Goal: Task Accomplishment & Management: Complete application form

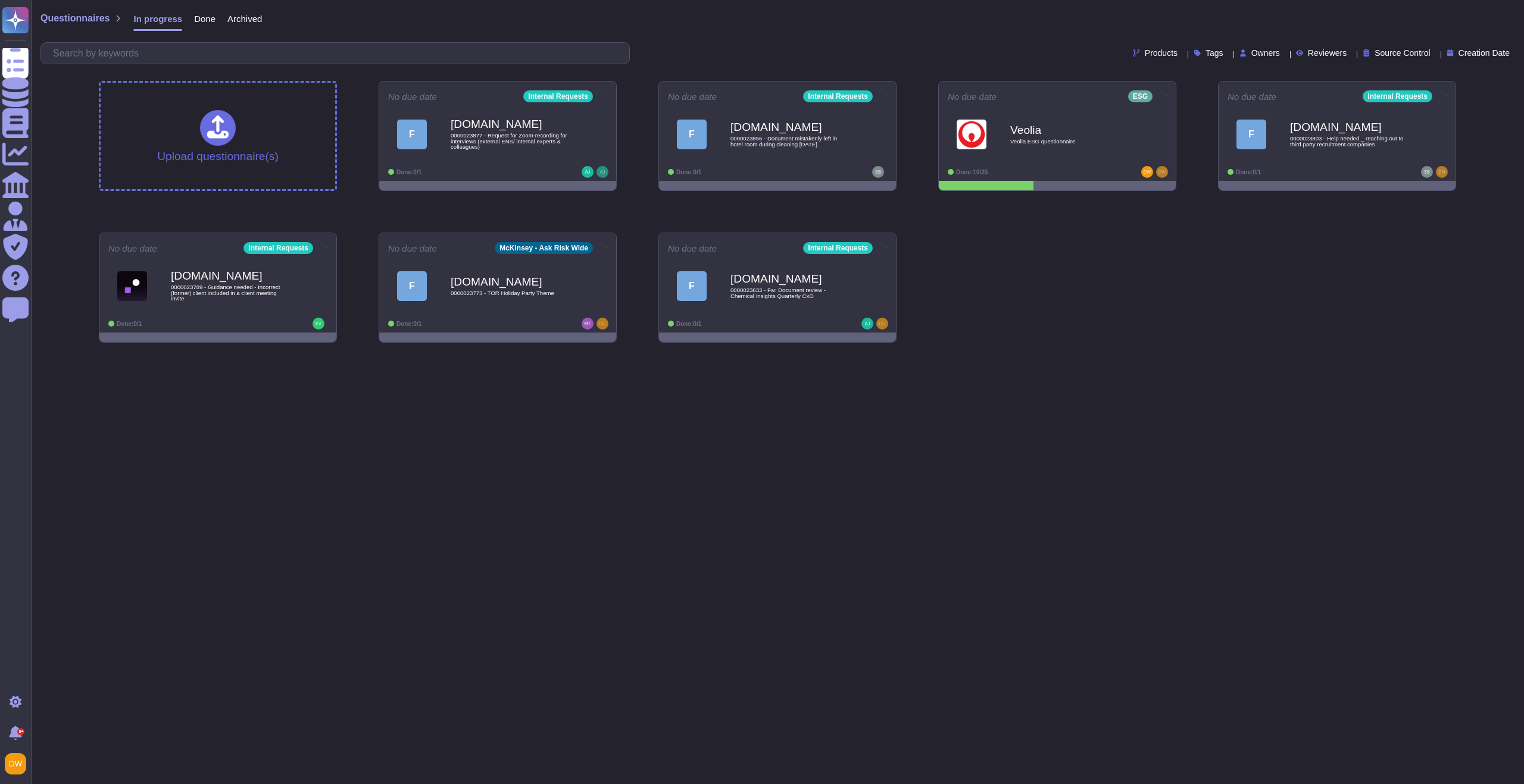
click at [1033, 131] on b "Veolia" at bounding box center [1070, 130] width 119 height 11
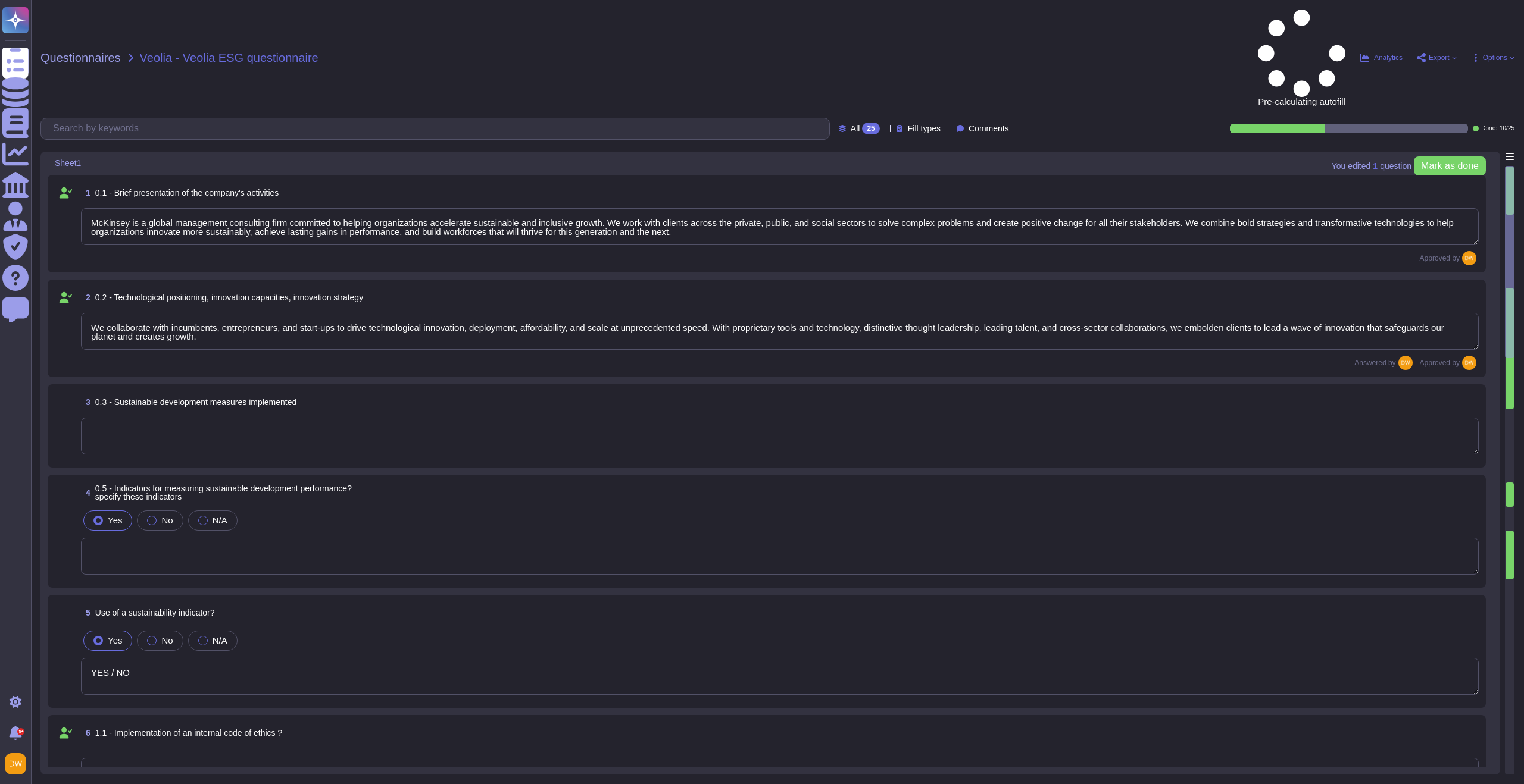
type textarea "McKinsey is a global management consulting firm committed to helping organizati…"
type textarea "We collaborate with incumbents, entrepreneurs, and start-ups to drive technolog…"
type textarea "YES / NO"
type textarea "YES"
type textarea "As a UNGC participant, we uphold freedom of association and the effective recog…"
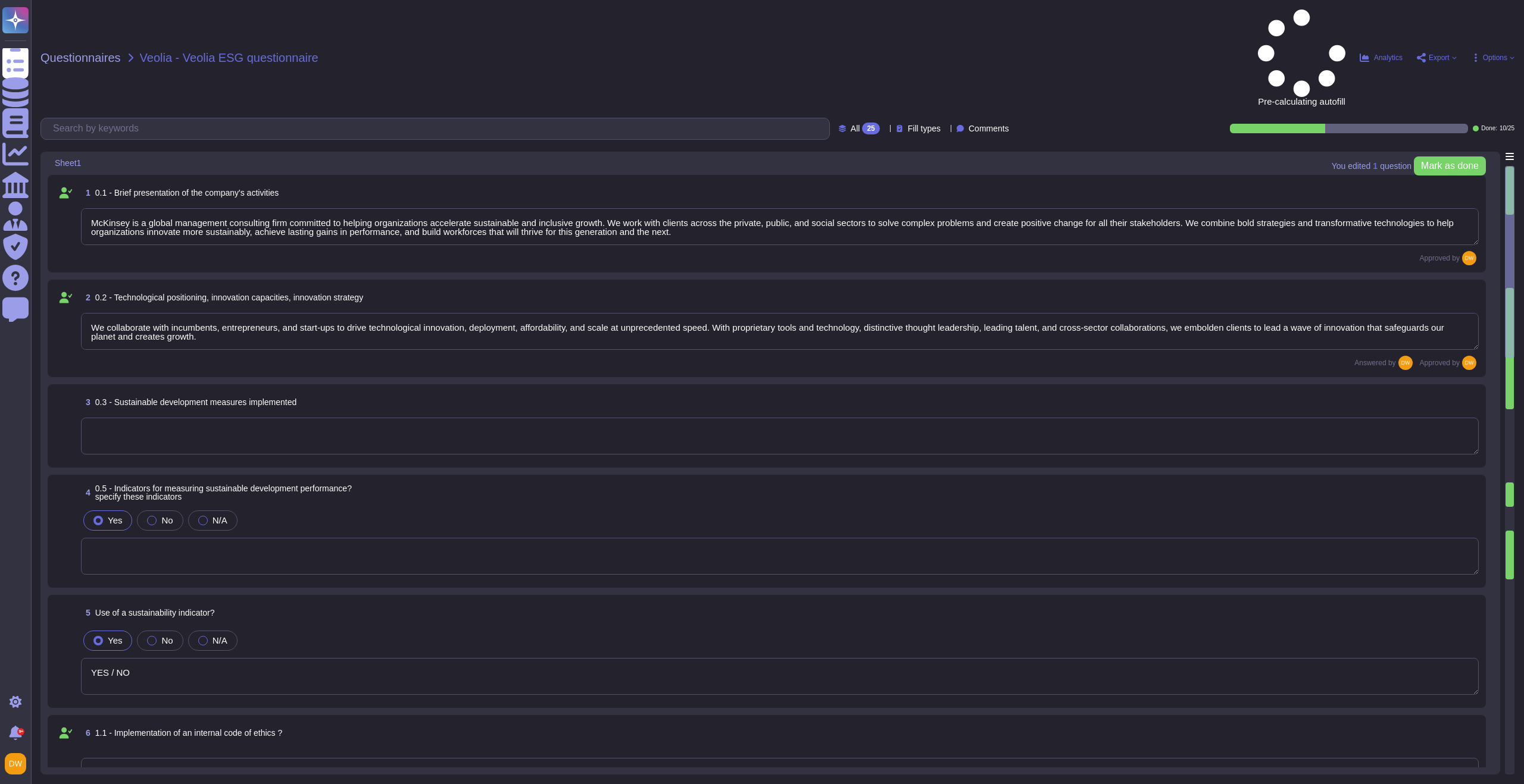
type textarea "We align with the principles of the United Nations Global Compact, the Universa…"
type textarea "Yes"
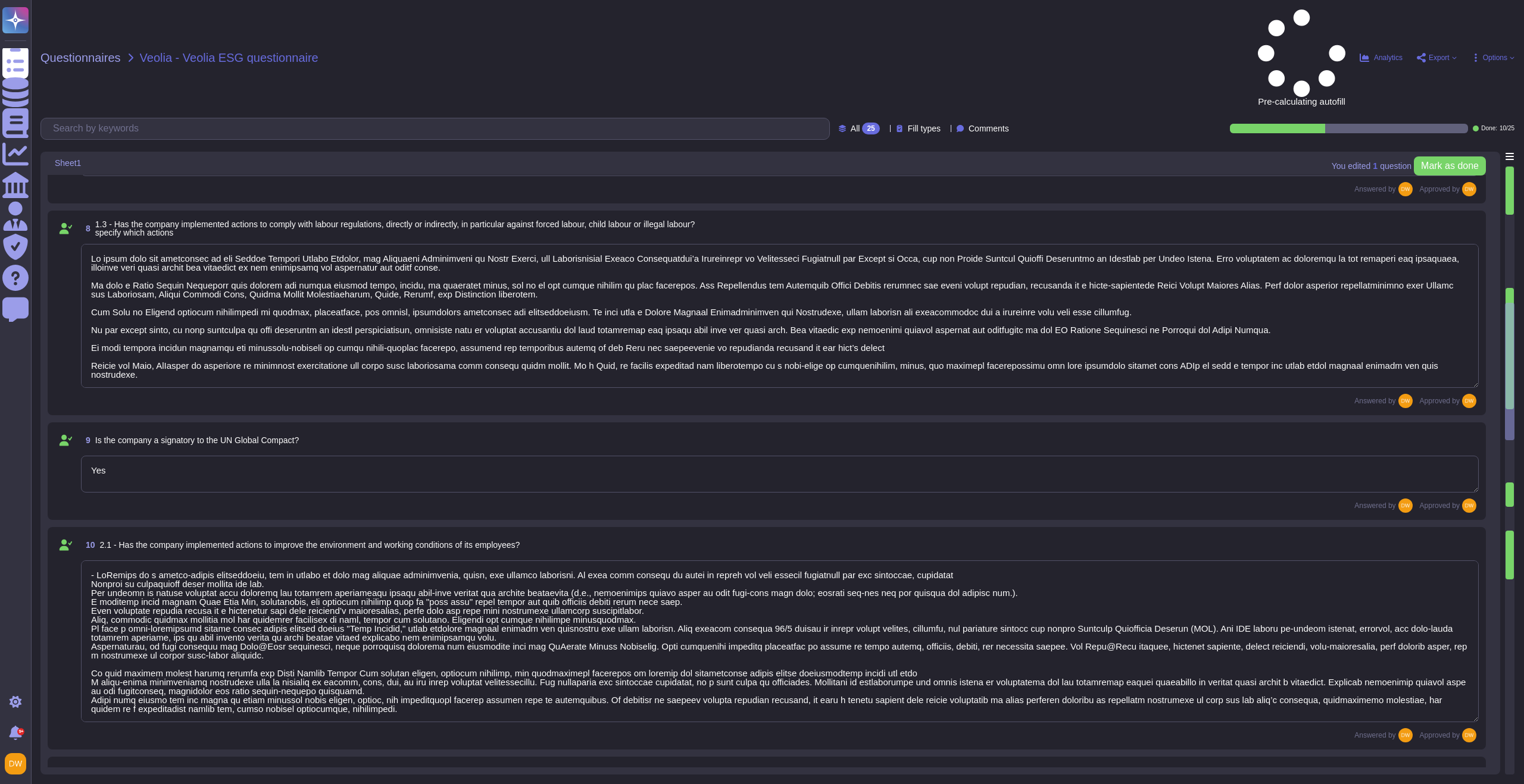
type textarea "- McKinsey is a values-driven organization, and we aspire to meet the highest p…"
type textarea "Yes"
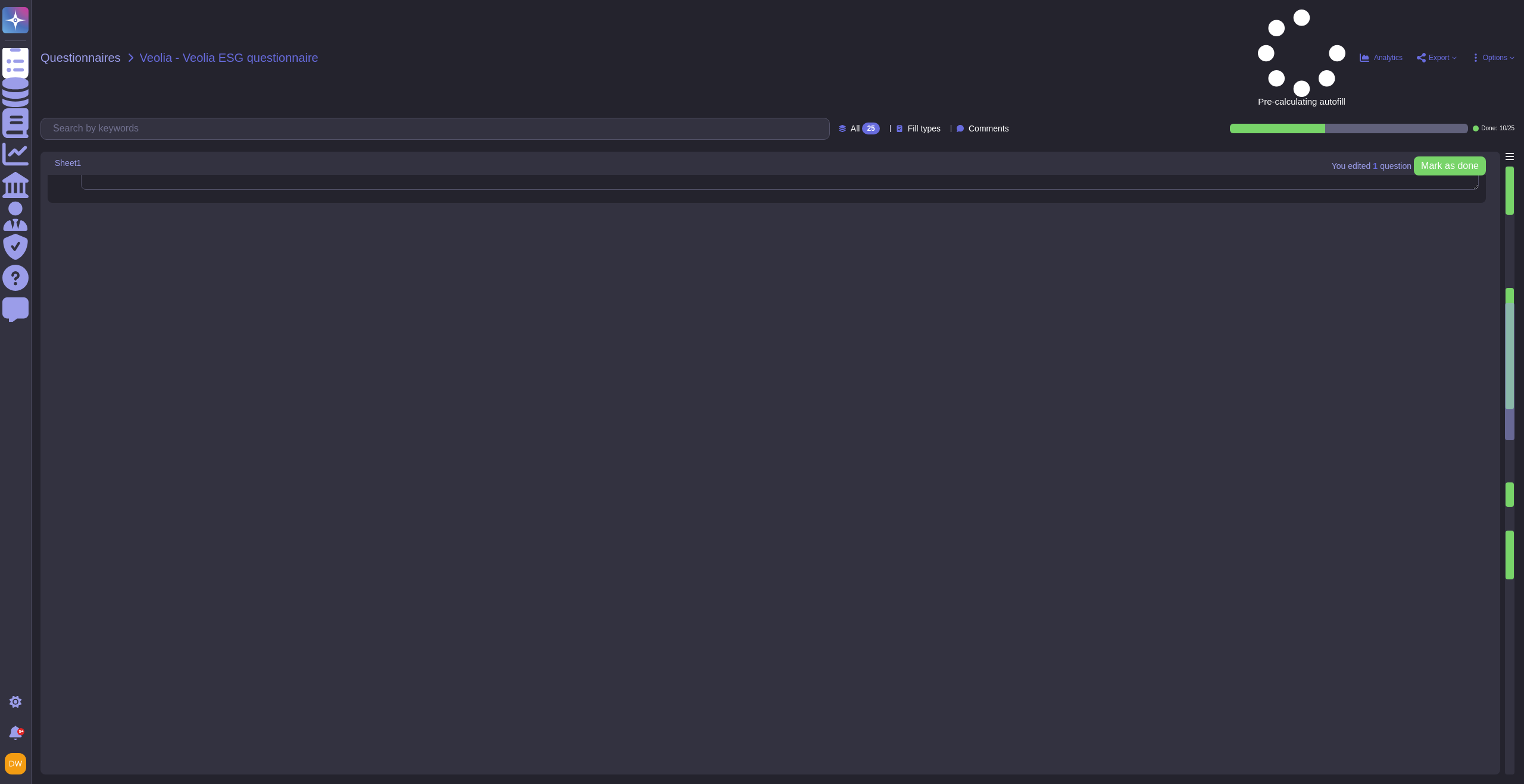
scroll to position [1860, 0]
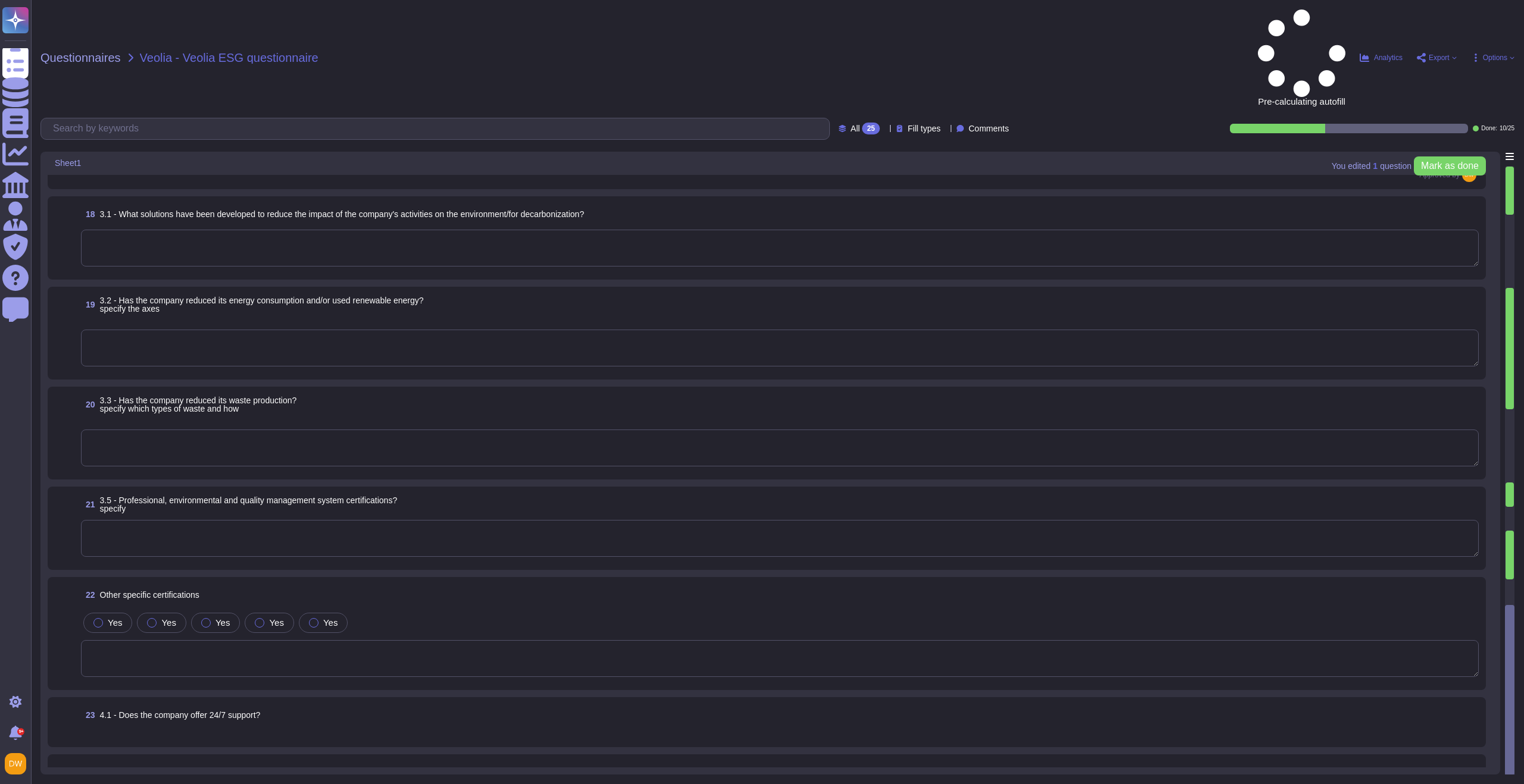
type textarea "Yes"
type textarea "0"
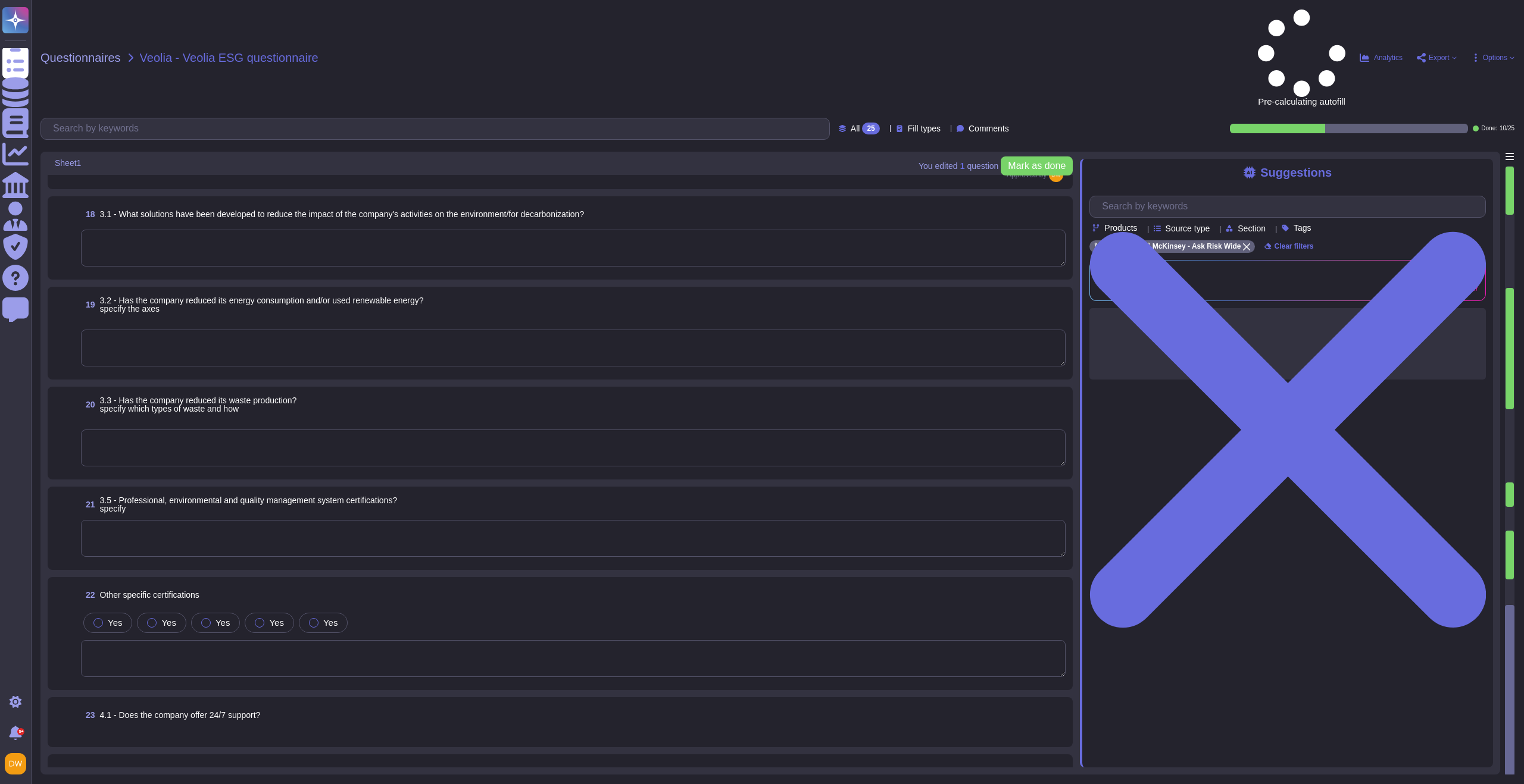
click at [245, 761] on span "24 4.3 - Quality indicators, service guarantees, SLAs of the company" at bounding box center [211, 772] width 261 height 21
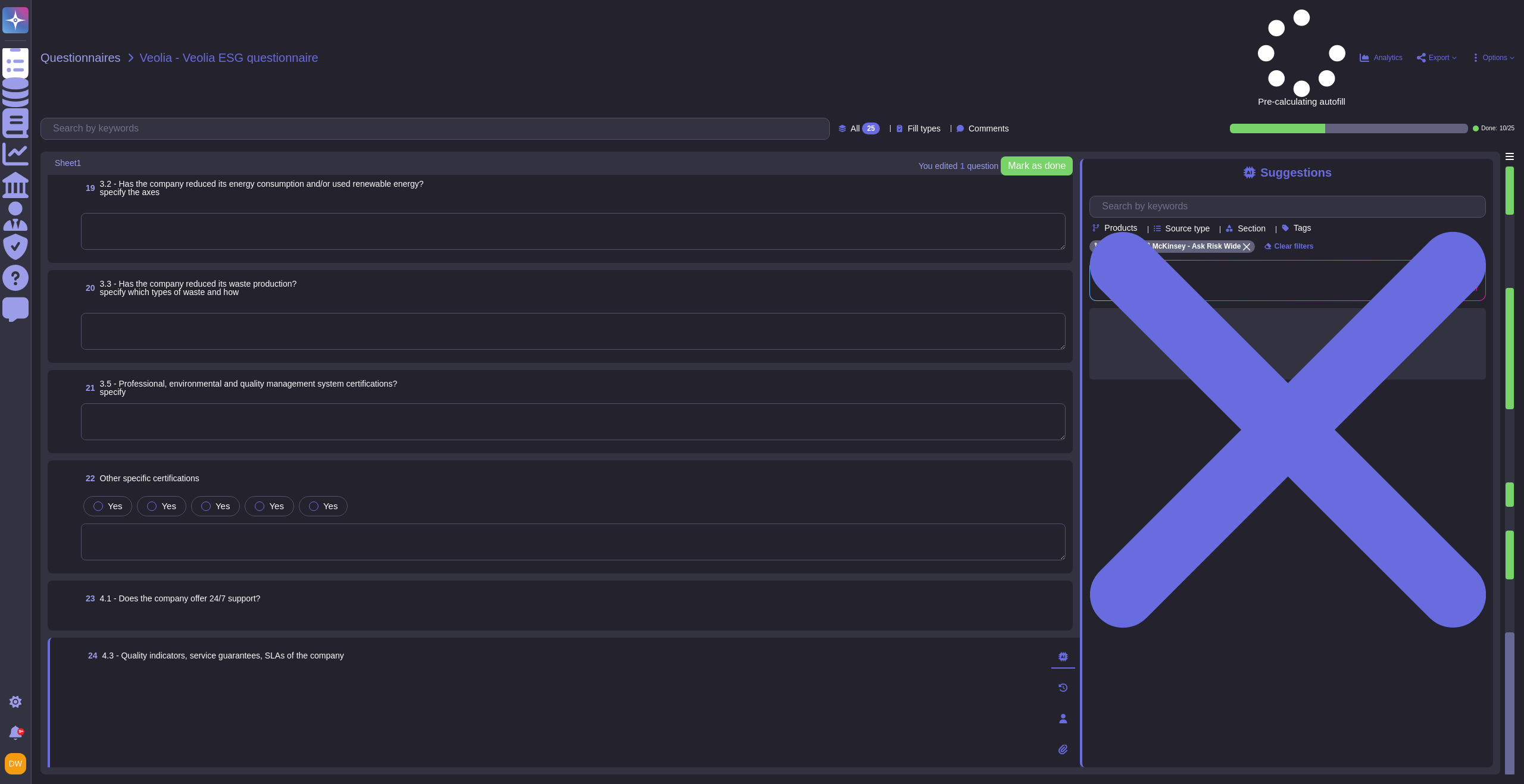
click at [266, 671] on div at bounding box center [562, 715] width 958 height 88
click at [192, 671] on div at bounding box center [562, 715] width 958 height 88
click at [236, 594] on span "4.1 - Does the company offer 24/7 support?" at bounding box center [180, 599] width 161 height 10
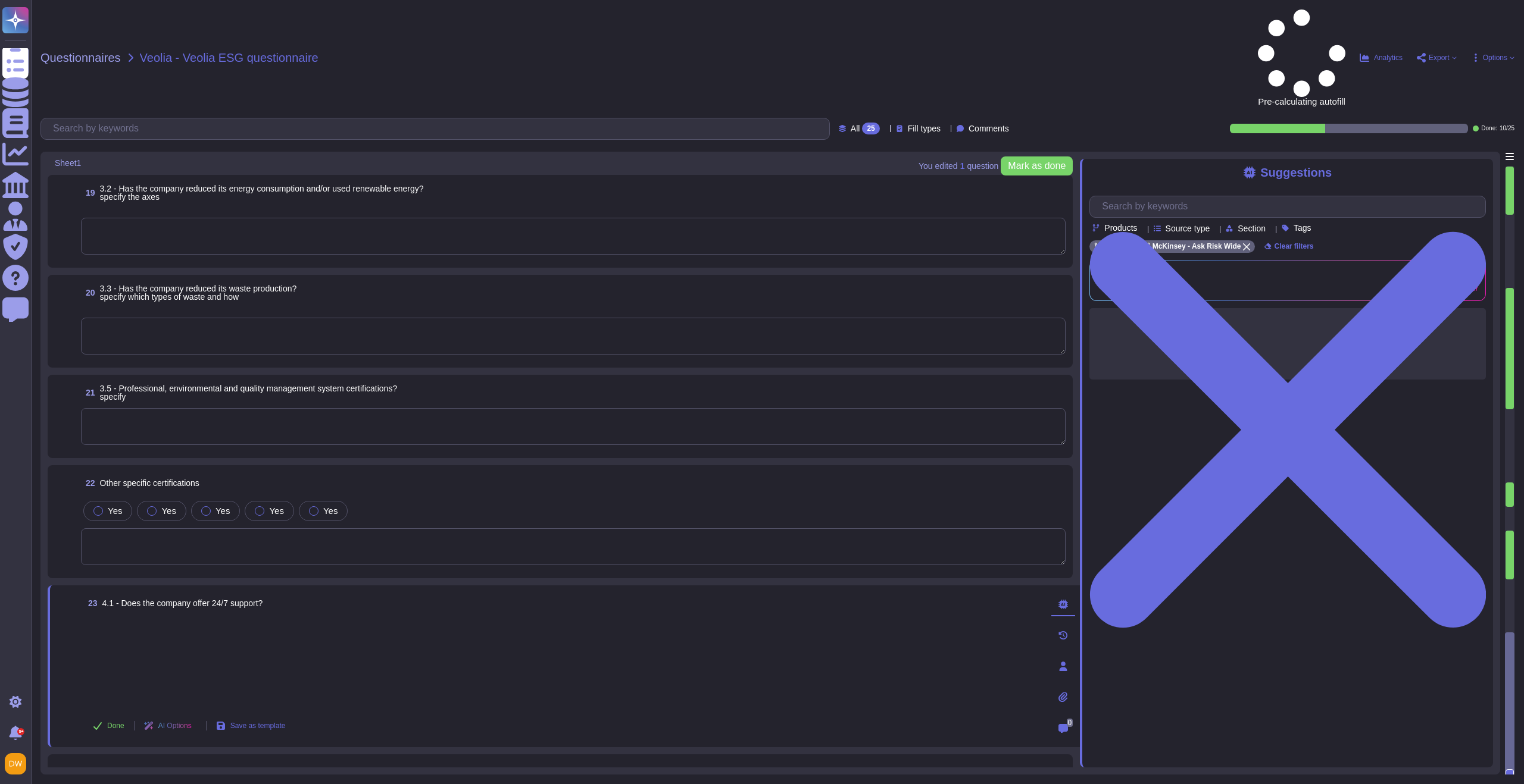
click at [193, 619] on div at bounding box center [562, 663] width 958 height 88
click at [192, 619] on div at bounding box center [562, 663] width 958 height 88
click at [234, 528] on textarea at bounding box center [573, 546] width 984 height 37
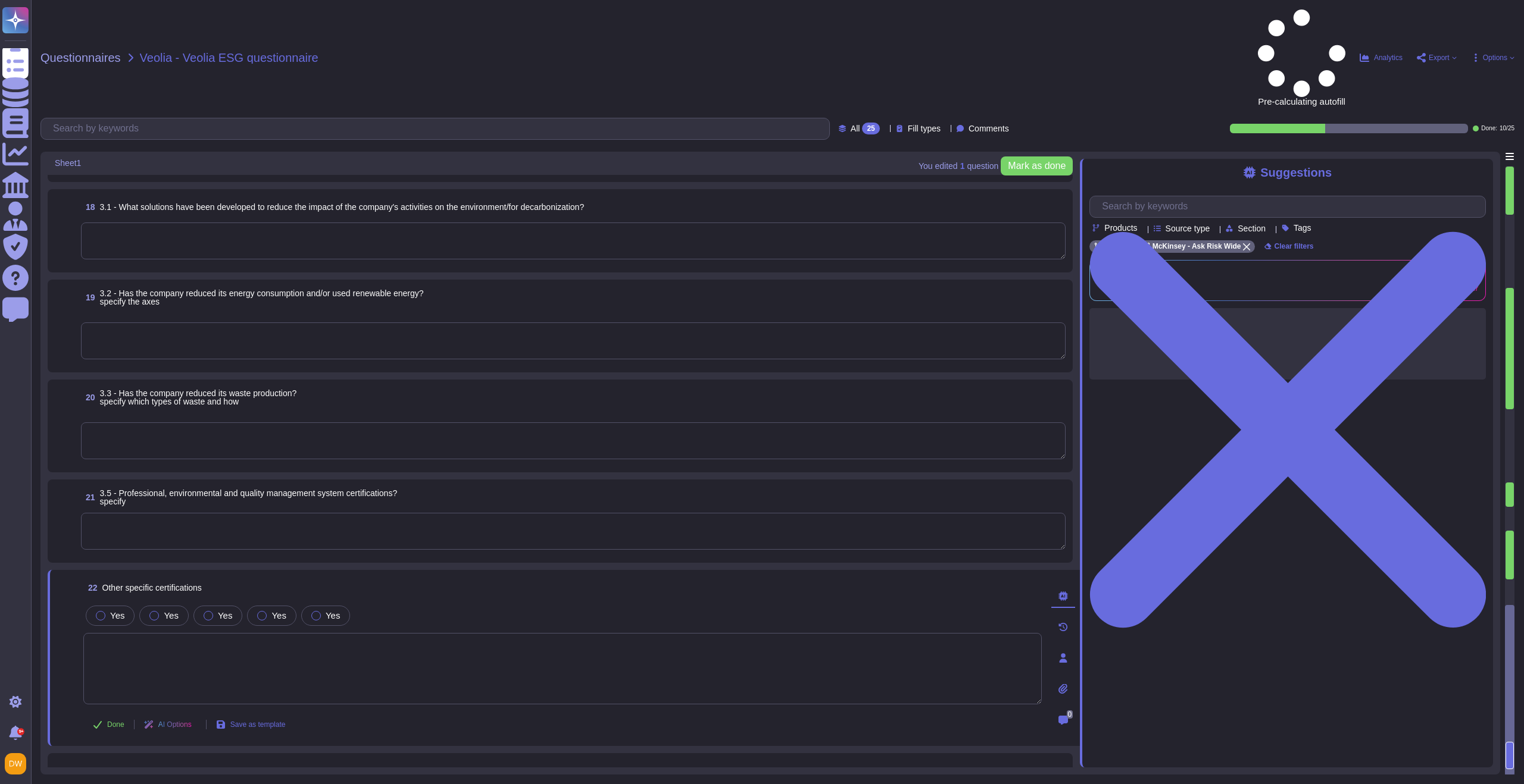
scroll to position [1923, 0]
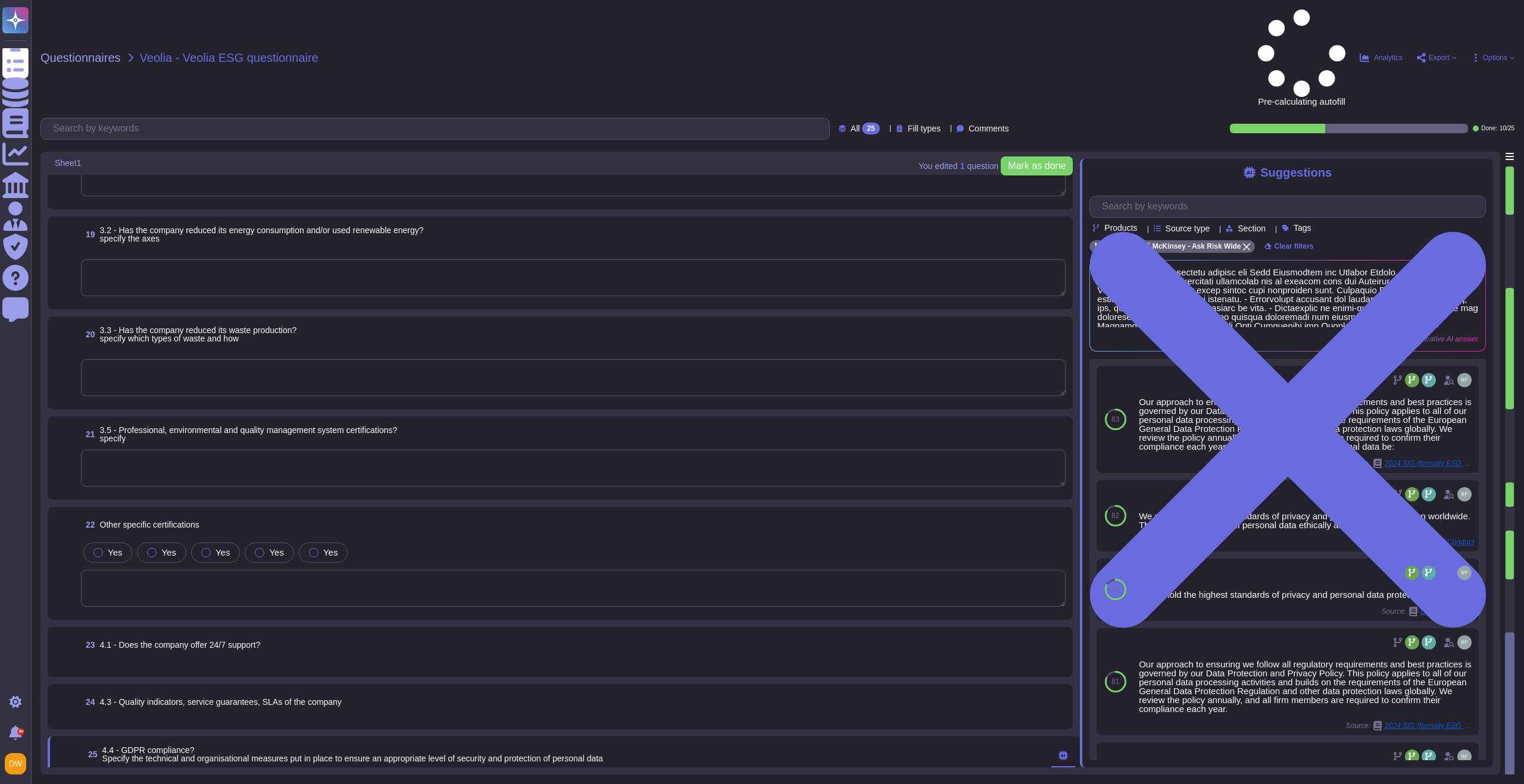
scroll to position [1969, 0]
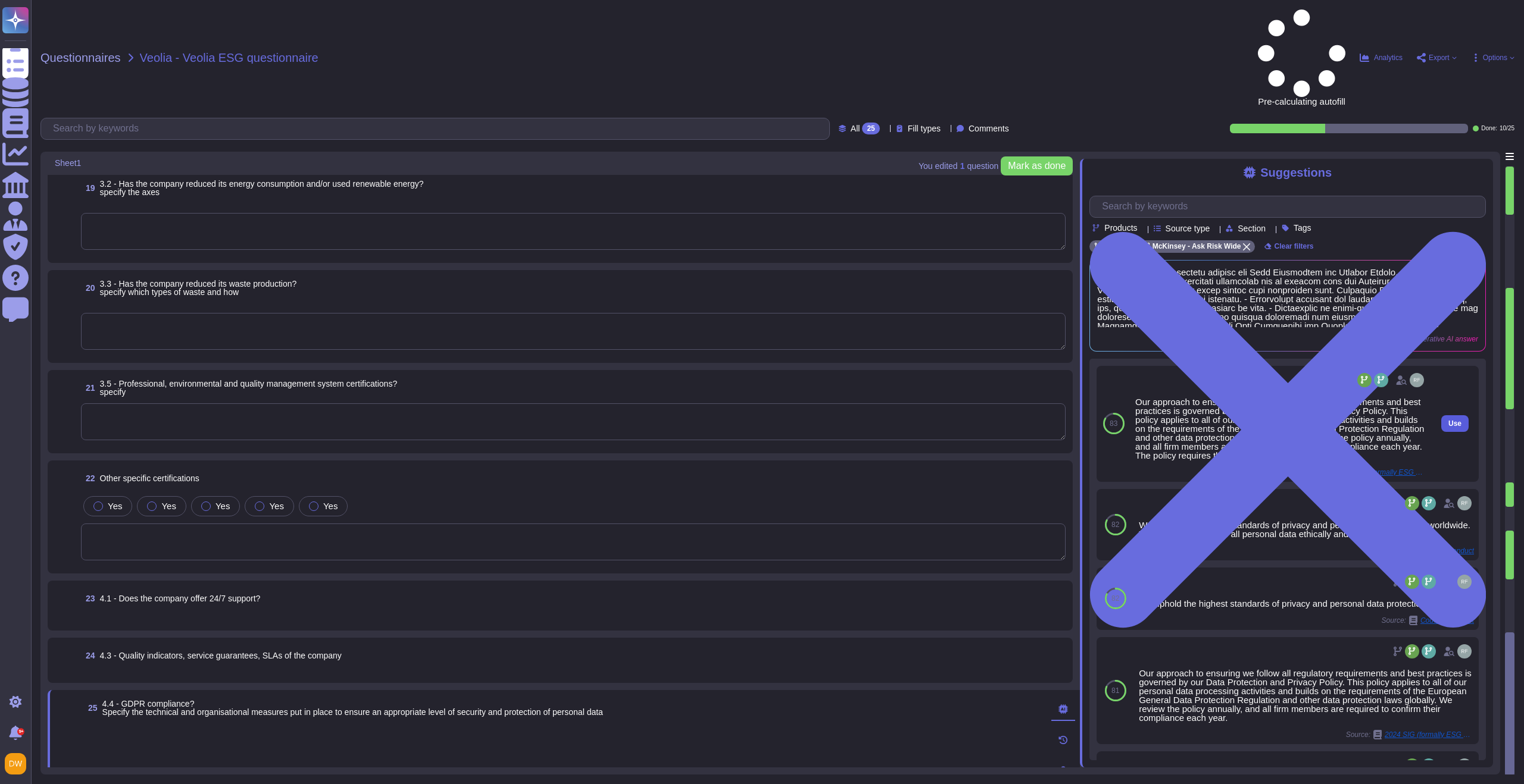
click at [1448, 420] on span "Use" at bounding box center [1455, 423] width 13 height 7
click at [1439, 415] on button "Used" at bounding box center [1454, 423] width 32 height 17
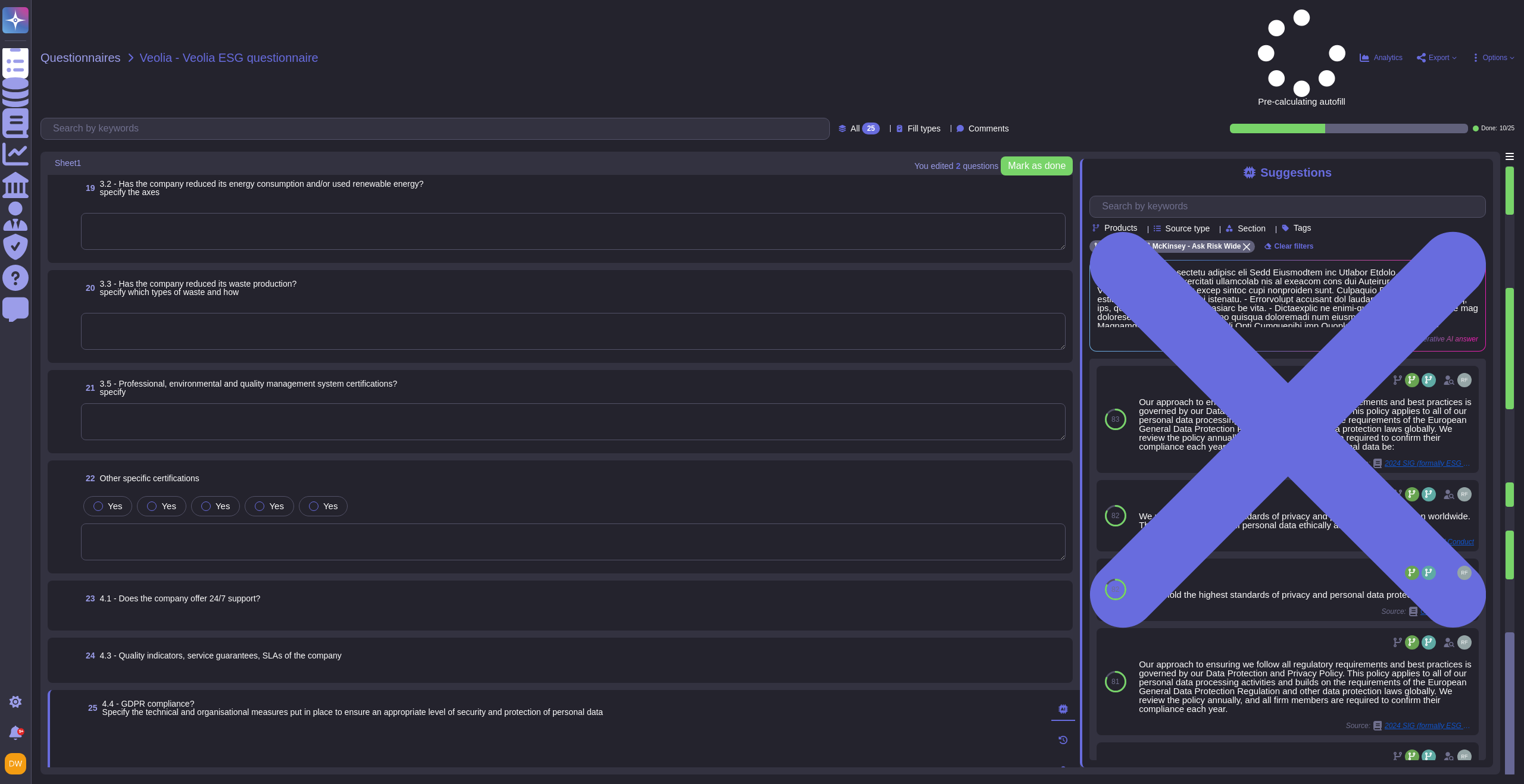
click at [157, 645] on span "24 4.3 - Quality indicators, service guarantees, SLAs of the company" at bounding box center [211, 656] width 261 height 21
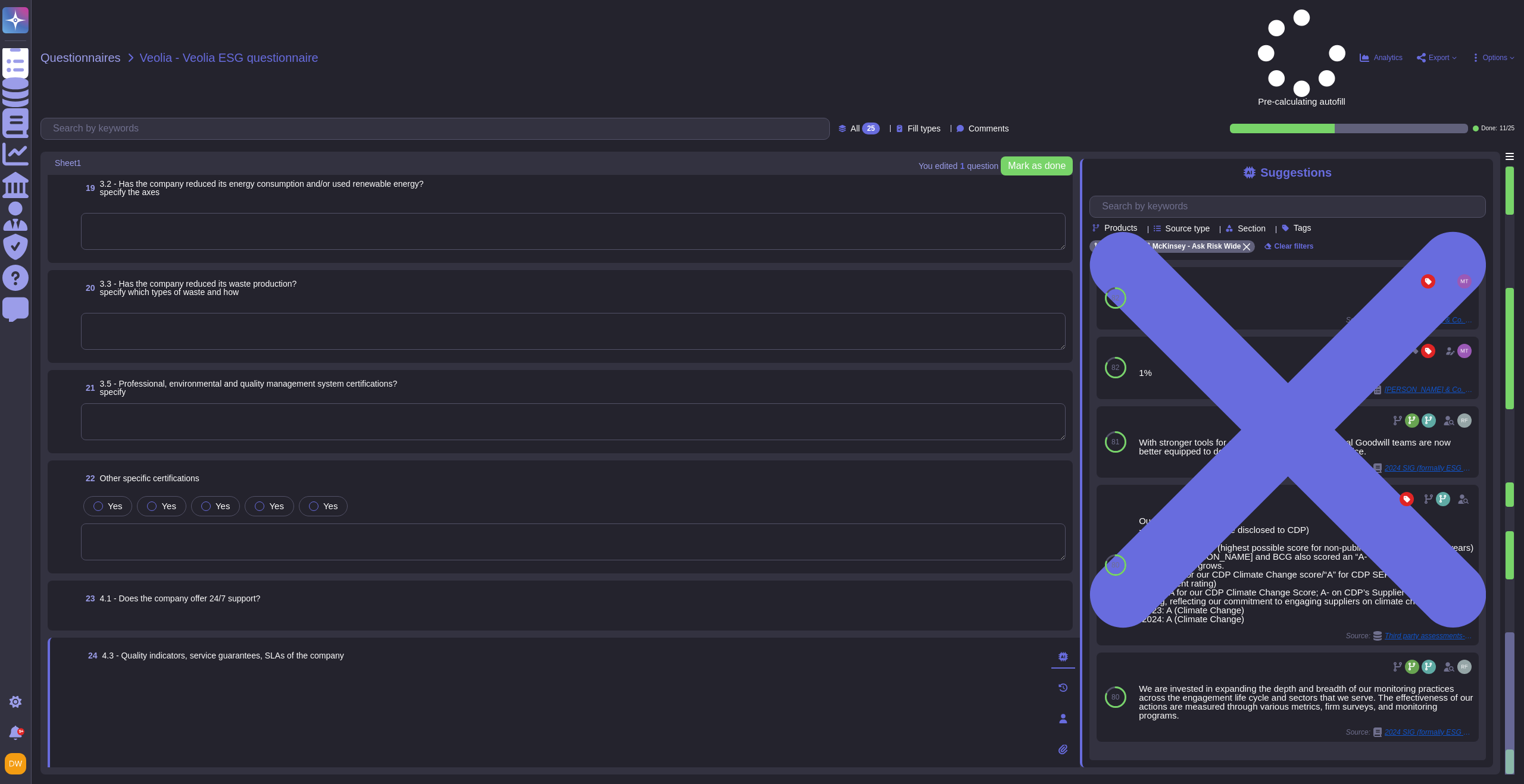
click at [115, 774] on span "Done" at bounding box center [115, 778] width 17 height 7
click at [192, 588] on div "23 4.1 - Does the company offer 24/7 support?" at bounding box center [559, 606] width 1010 height 36
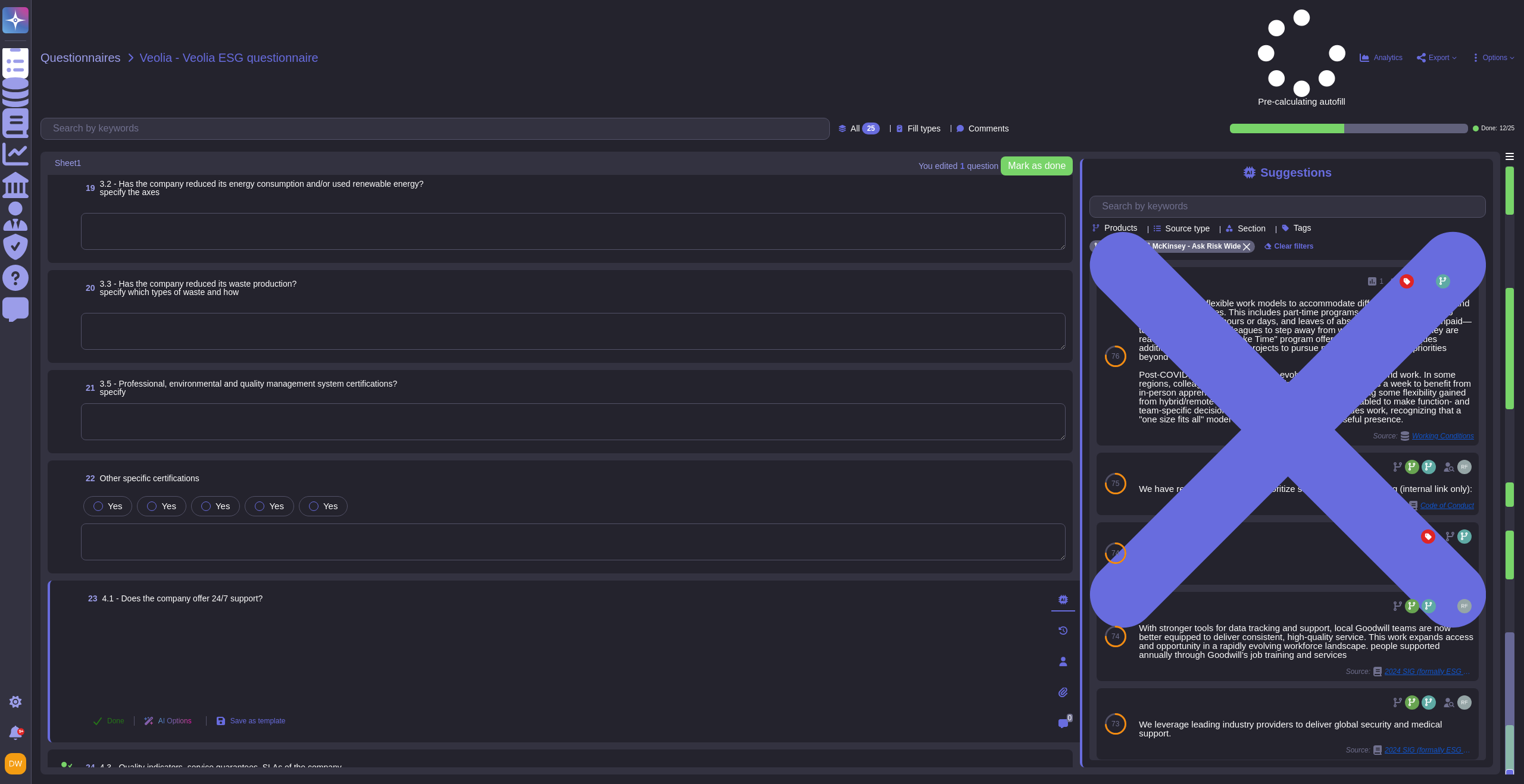
click at [103, 709] on button "Done" at bounding box center [109, 721] width 50 height 24
click at [212, 588] on span "23 4.1 - Does the company offer 24/7 support?" at bounding box center [173, 599] width 179 height 21
click at [348, 523] on textarea at bounding box center [573, 541] width 984 height 37
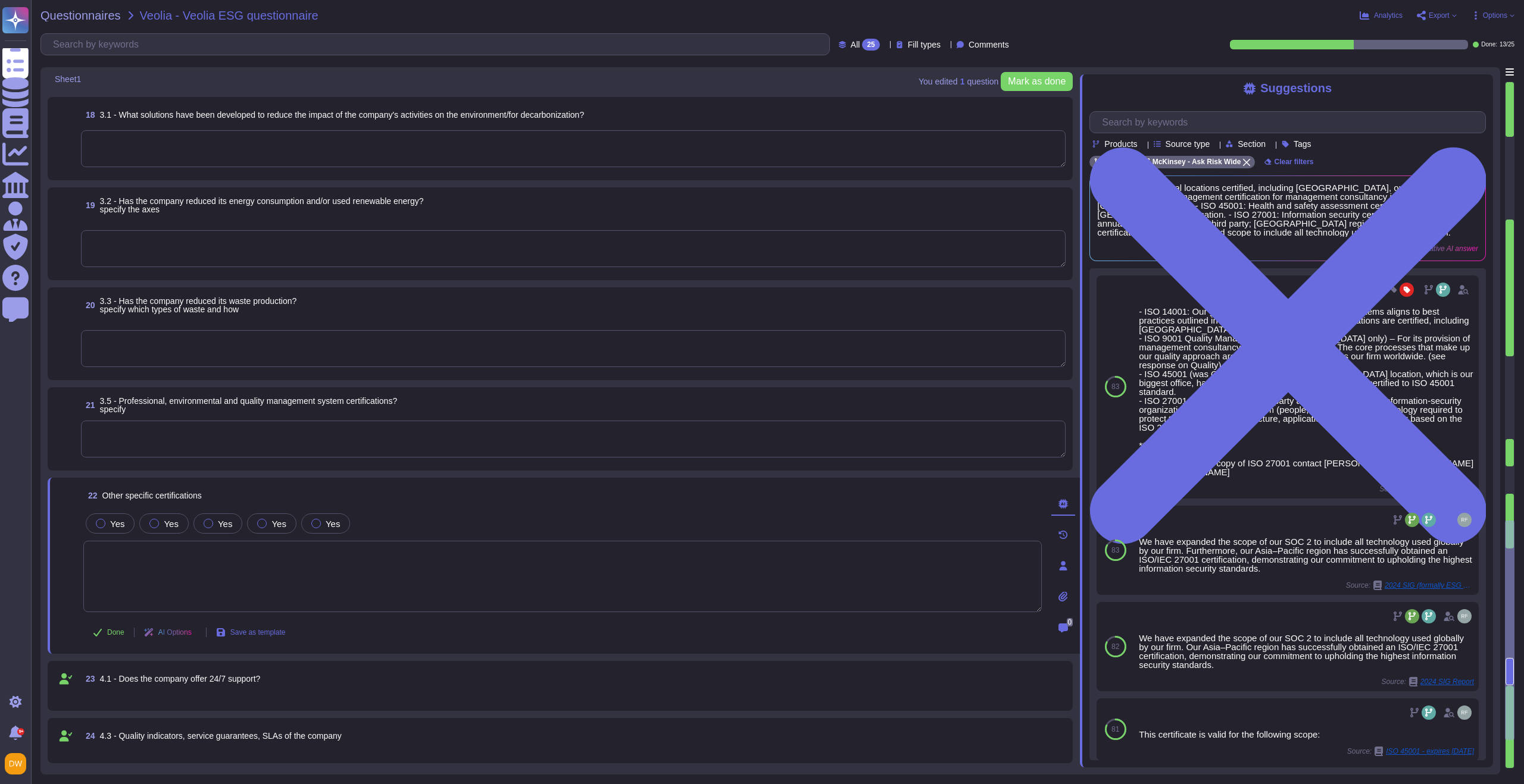
scroll to position [1764, 0]
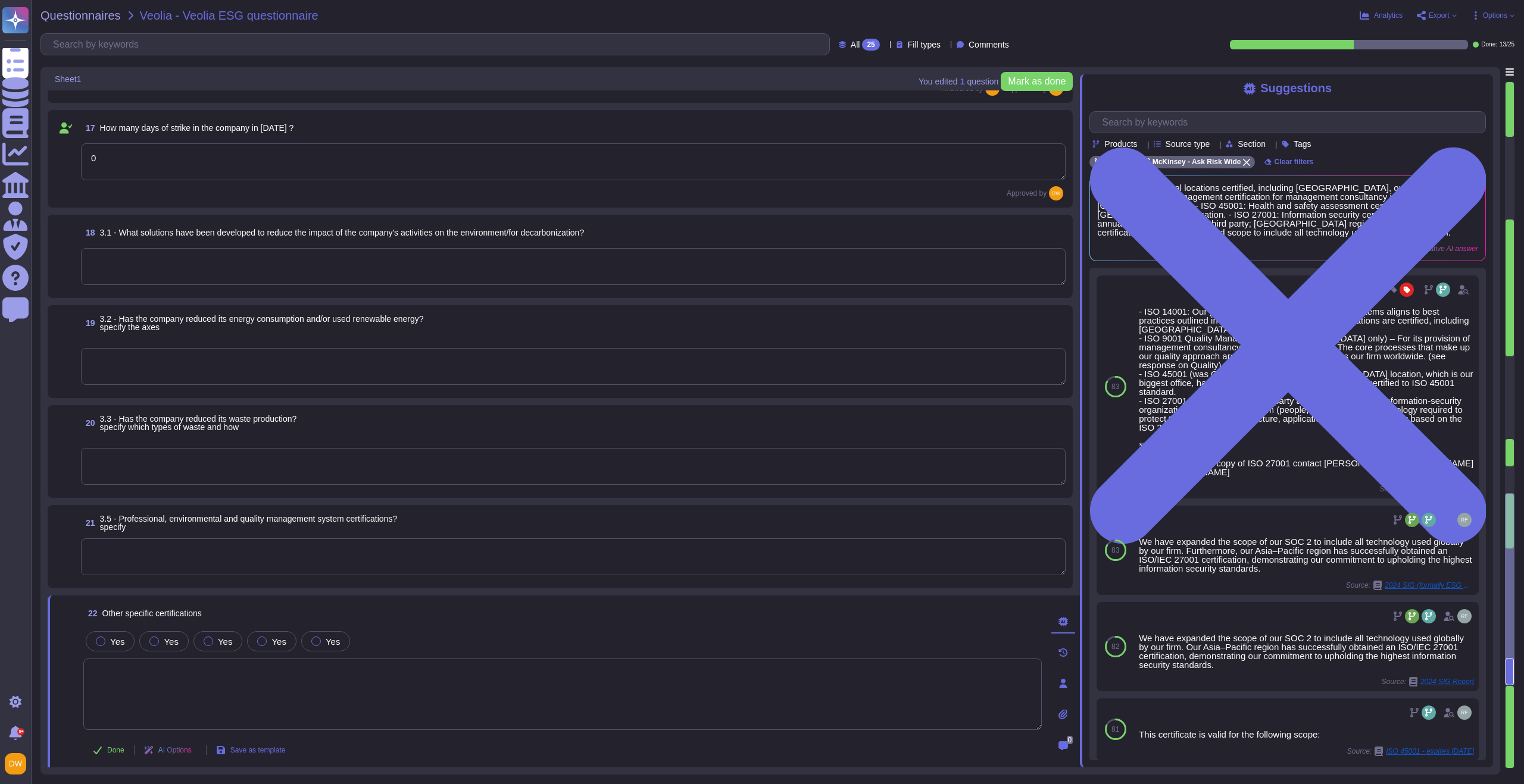
type textarea "Yes"
click at [284, 466] on textarea at bounding box center [573, 466] width 984 height 37
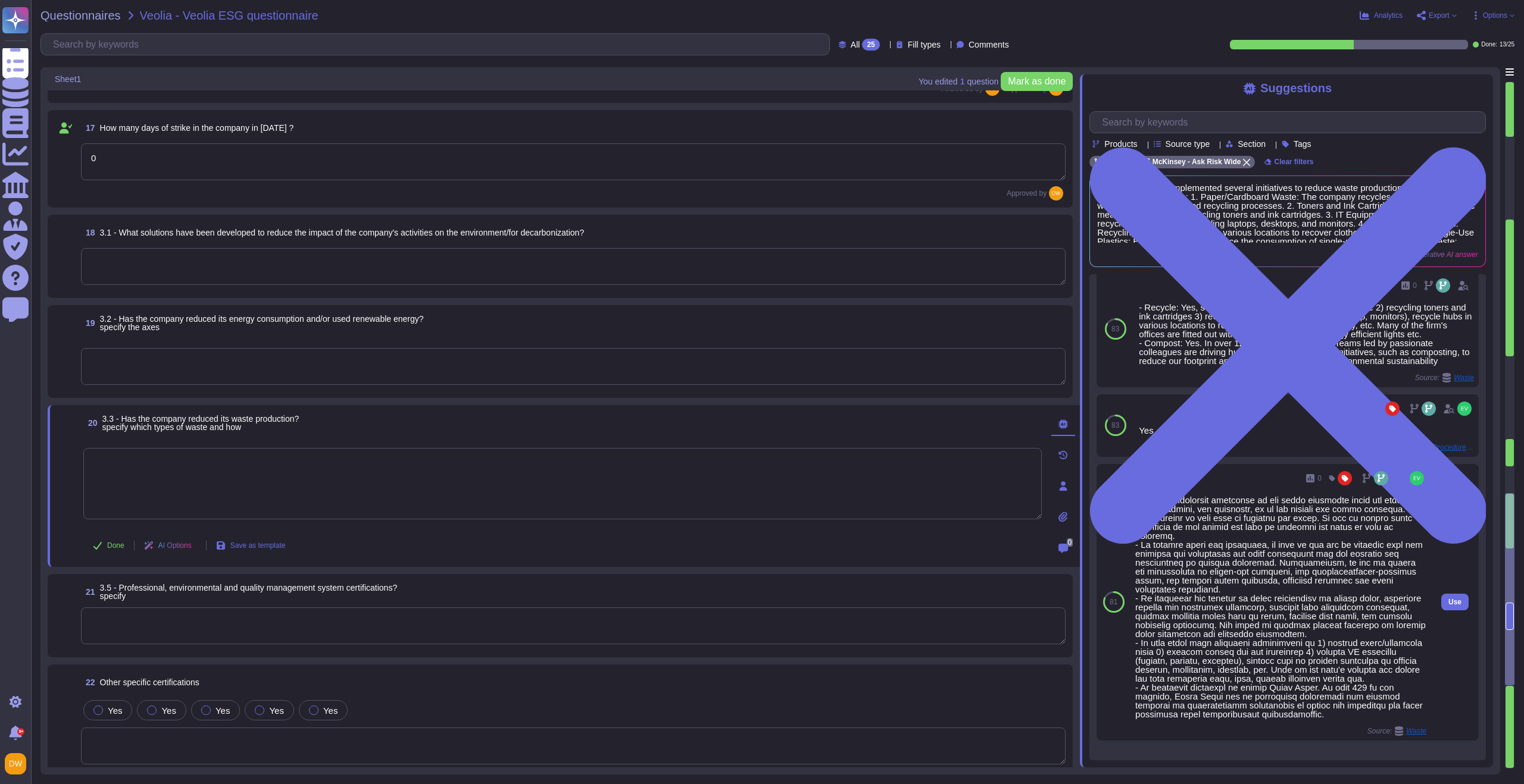
scroll to position [157, 0]
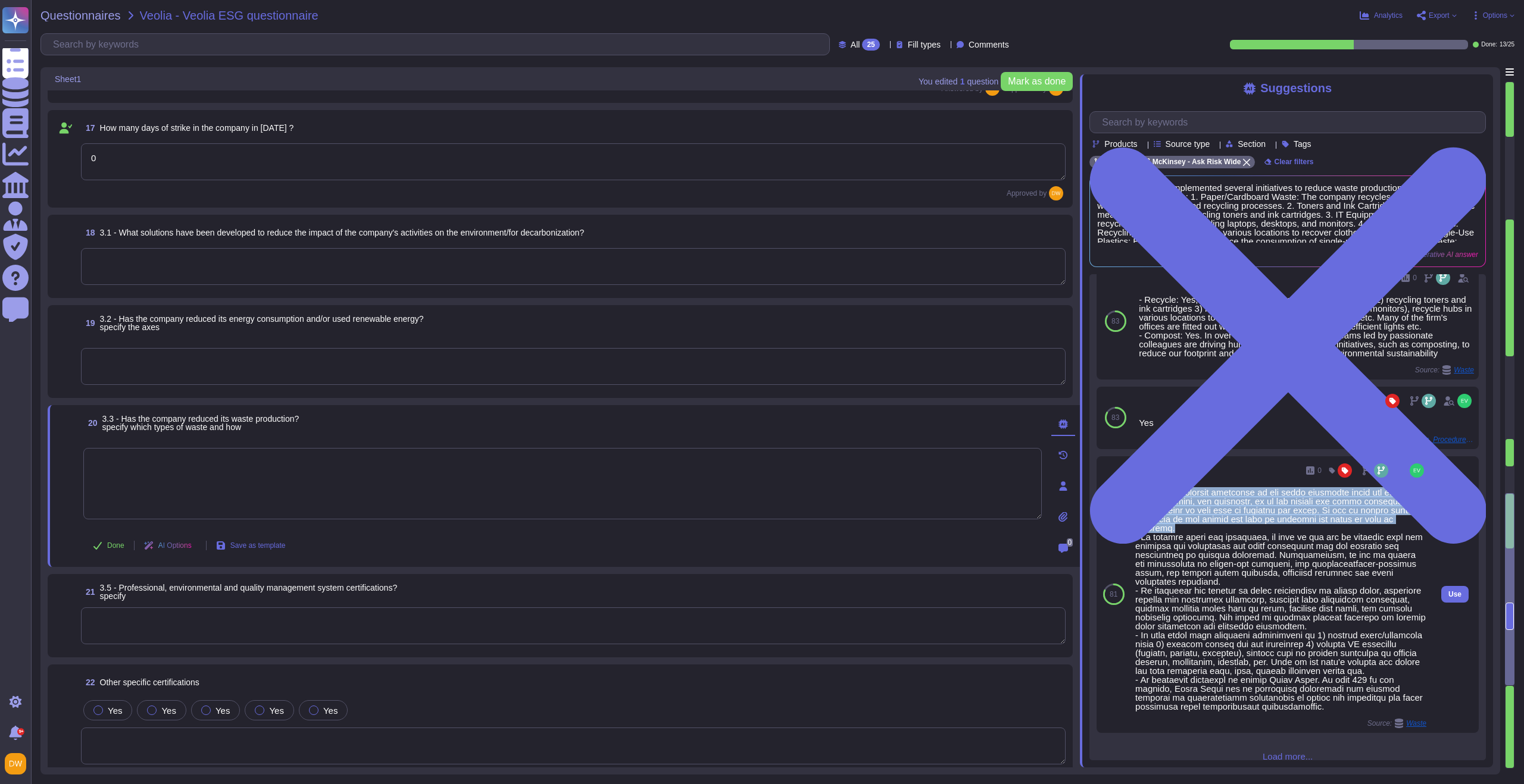
drag, startPoint x: 1142, startPoint y: 511, endPoint x: 1257, endPoint y: 545, distance: 119.9
click at [1257, 545] on div at bounding box center [1280, 599] width 291 height 223
copy div "Our environmental footprint is not waste intensive given the nature of our oper…"
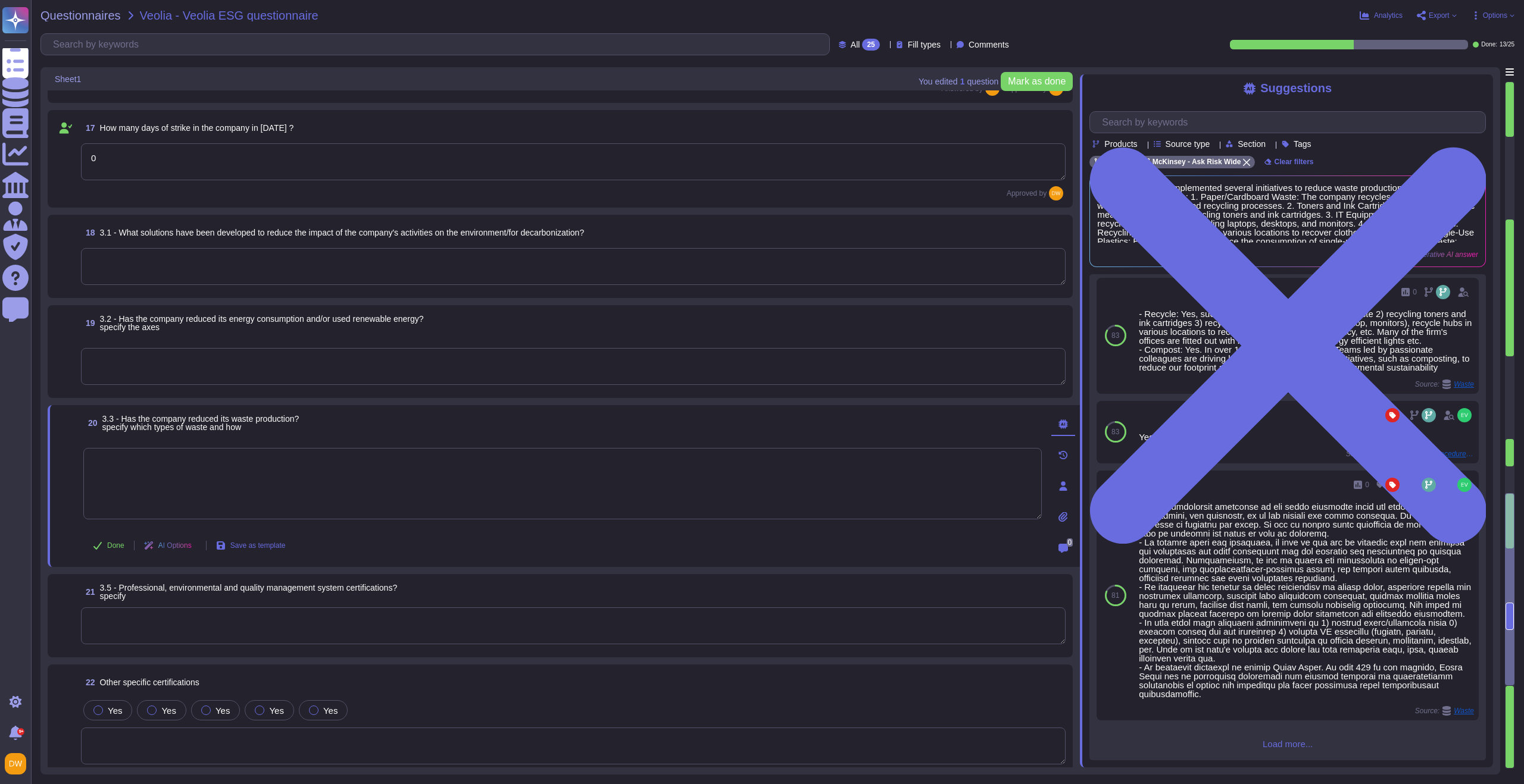
drag, startPoint x: 152, startPoint y: 509, endPoint x: 154, endPoint y: 502, distance: 7.3
click at [152, 509] on textarea at bounding box center [562, 483] width 958 height 71
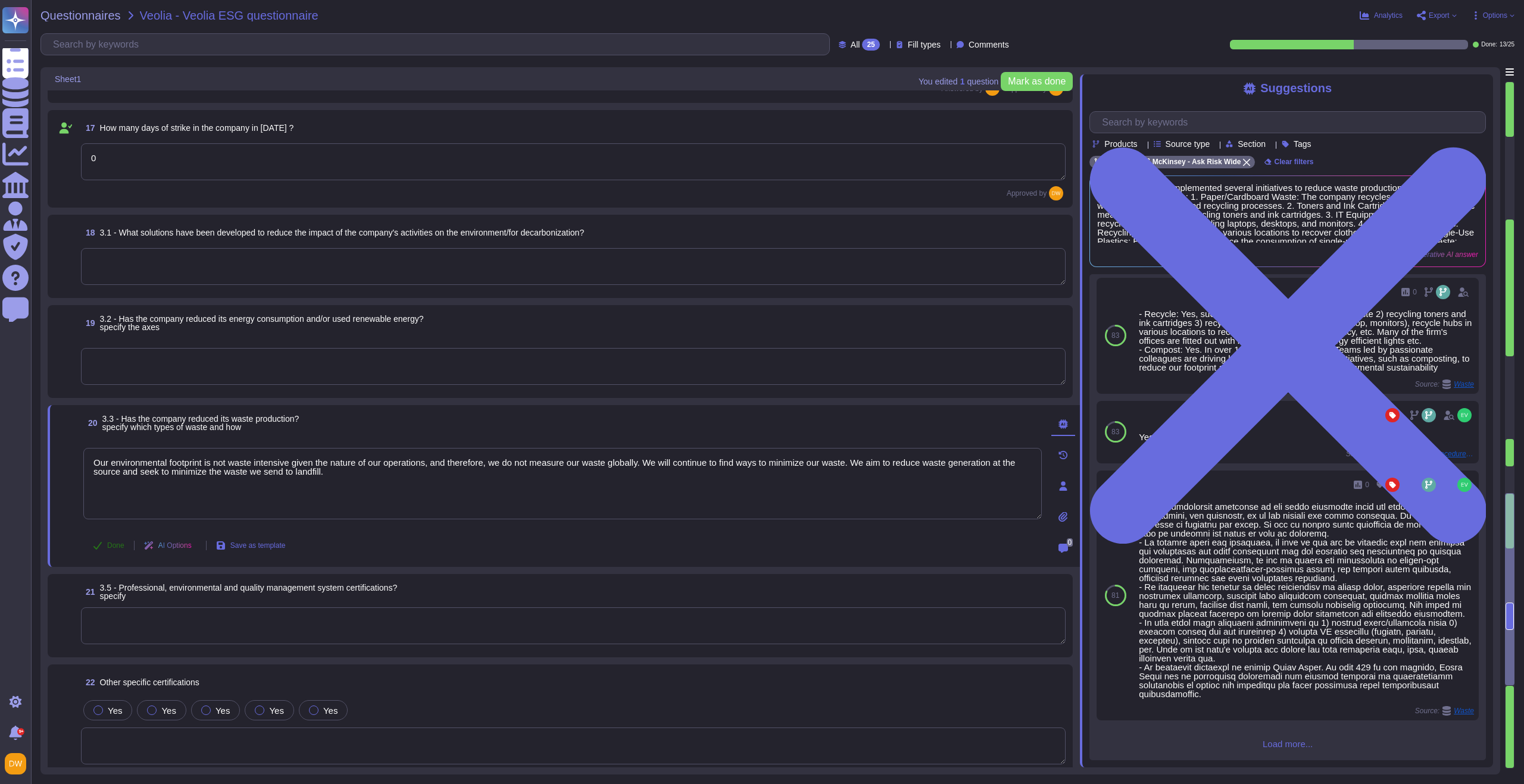
type textarea "Our environmental footprint is not waste intensive given the nature of our oper…"
click at [115, 550] on button "Done" at bounding box center [109, 545] width 50 height 24
click at [250, 368] on textarea at bounding box center [573, 366] width 984 height 37
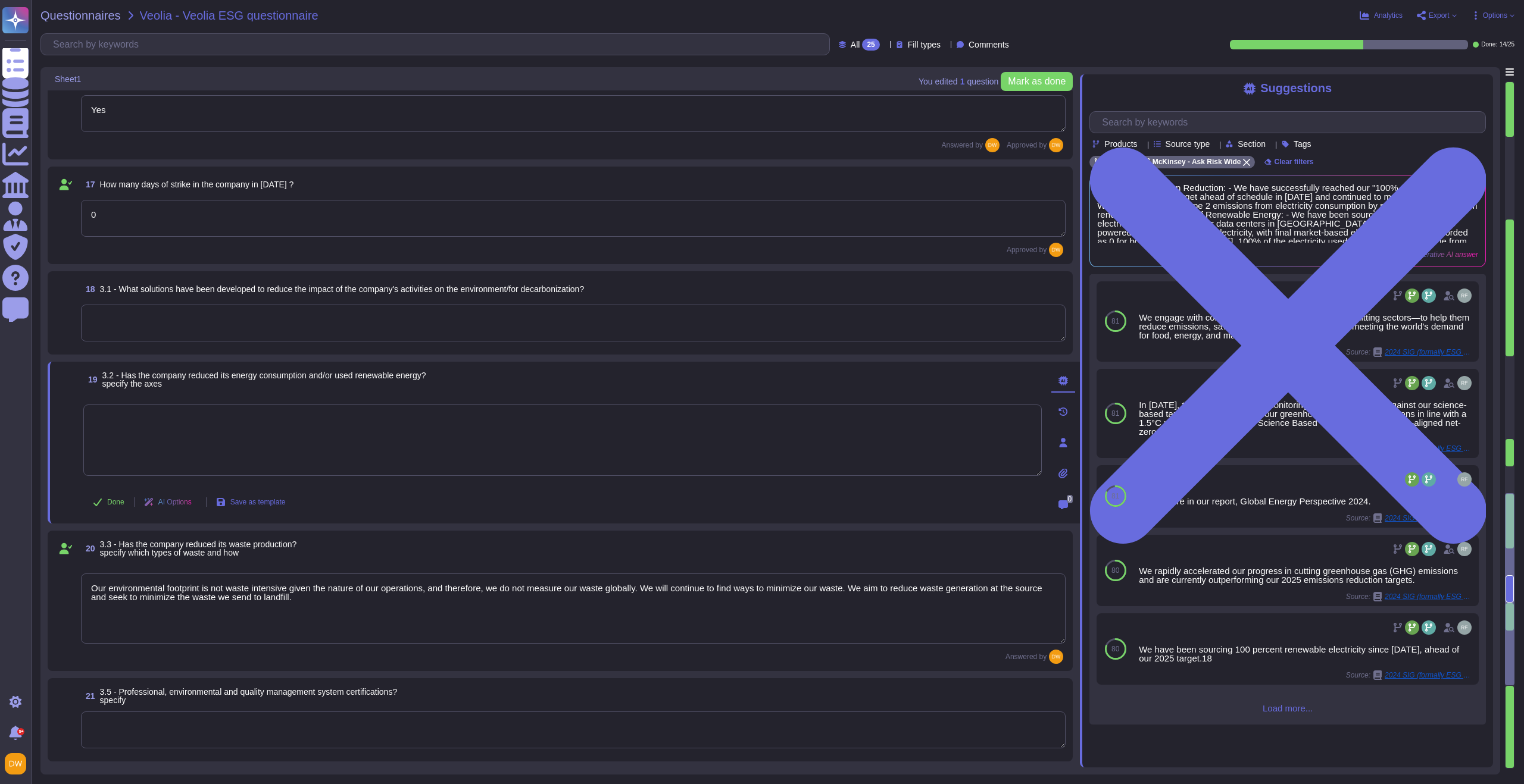
scroll to position [1702, 0]
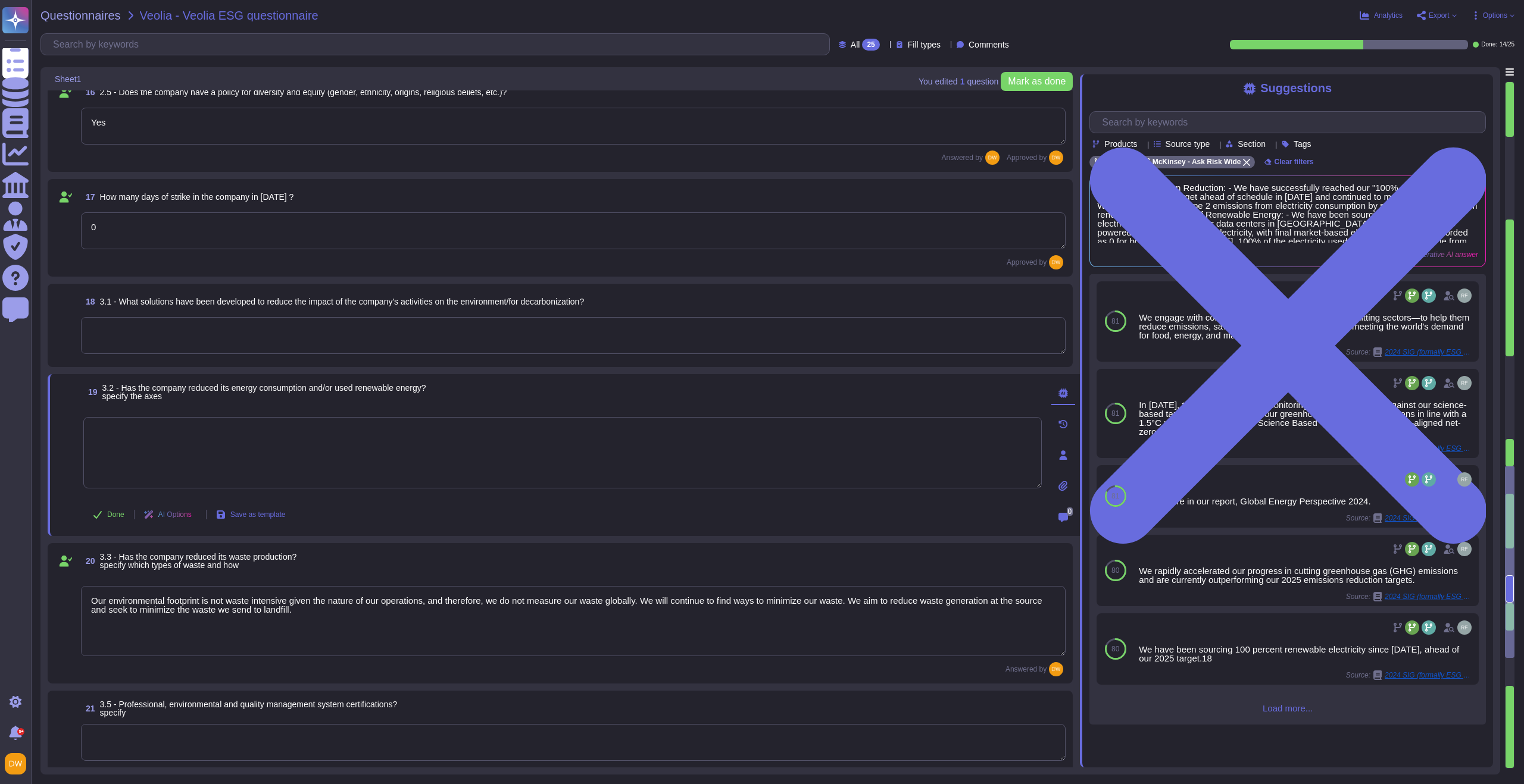
click at [447, 344] on textarea at bounding box center [573, 335] width 984 height 37
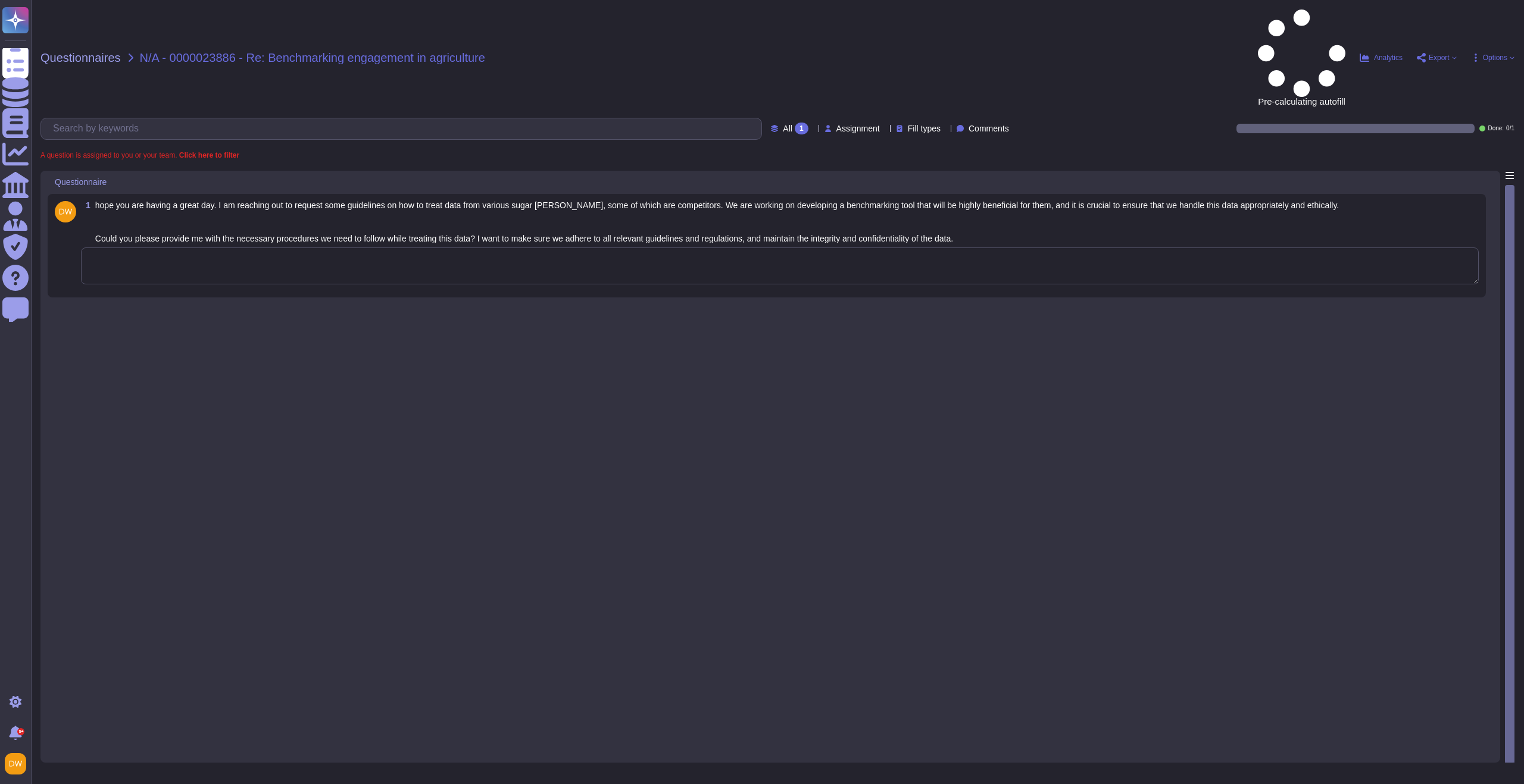
click at [446, 201] on div "1 hope you are having a great day. I am reaching out to request some guidelines…" at bounding box center [766, 246] width 1424 height 89
click at [453, 248] on textarea at bounding box center [779, 266] width 1397 height 37
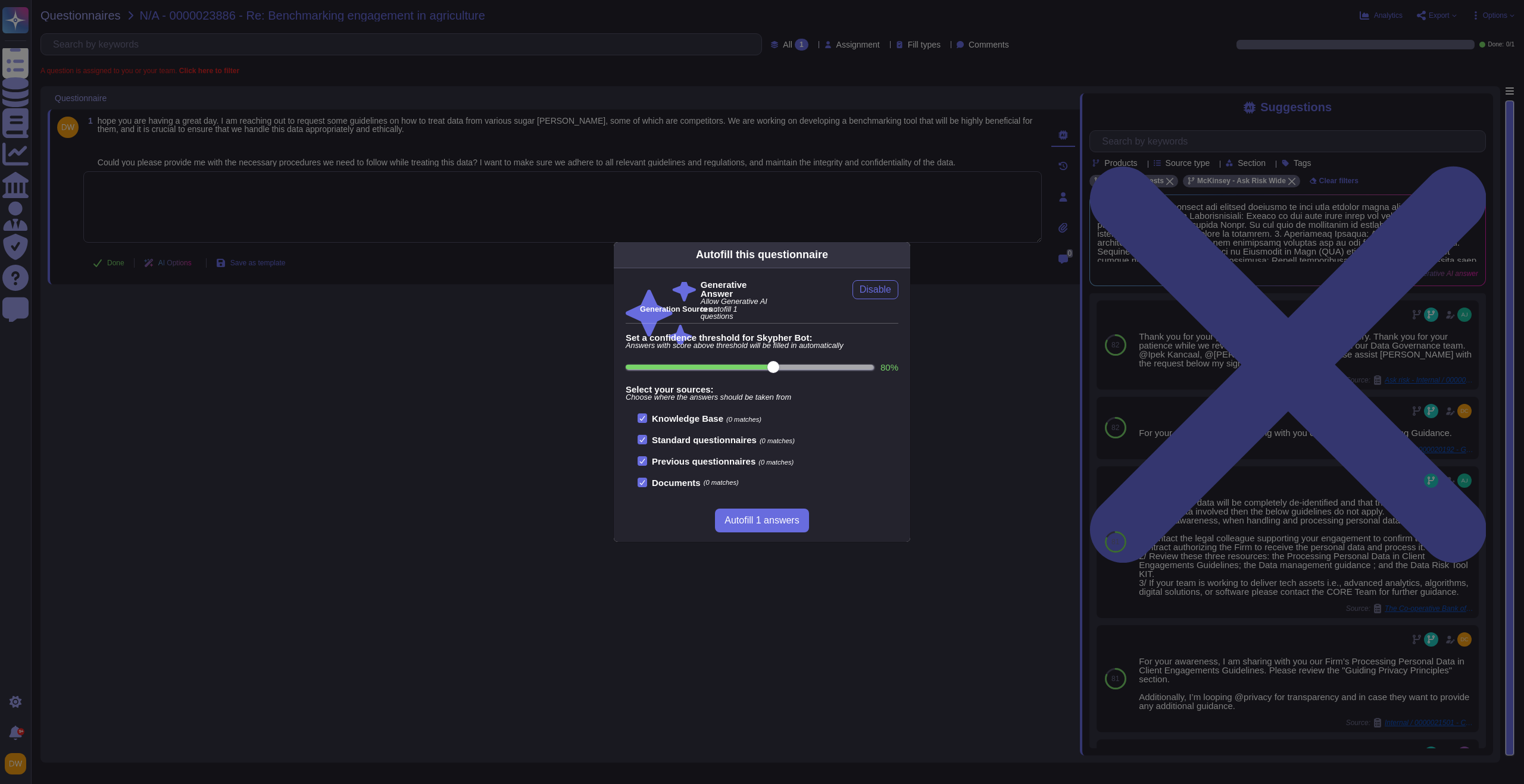
click at [889, 250] on div "Autofill this questionnaire" at bounding box center [762, 255] width 297 height 26
click at [903, 254] on icon at bounding box center [903, 254] width 0 height 0
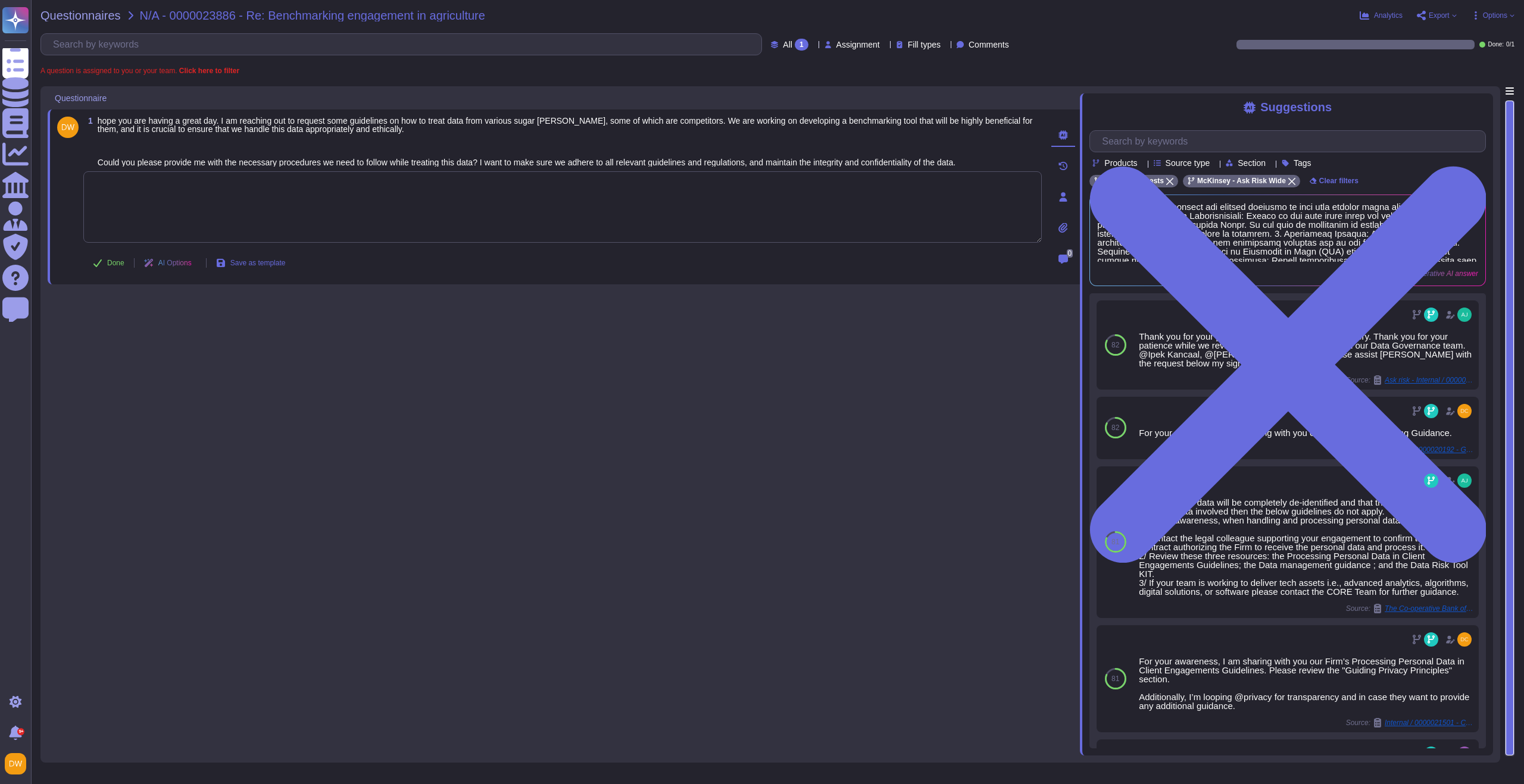
click at [471, 201] on textarea at bounding box center [562, 207] width 958 height 71
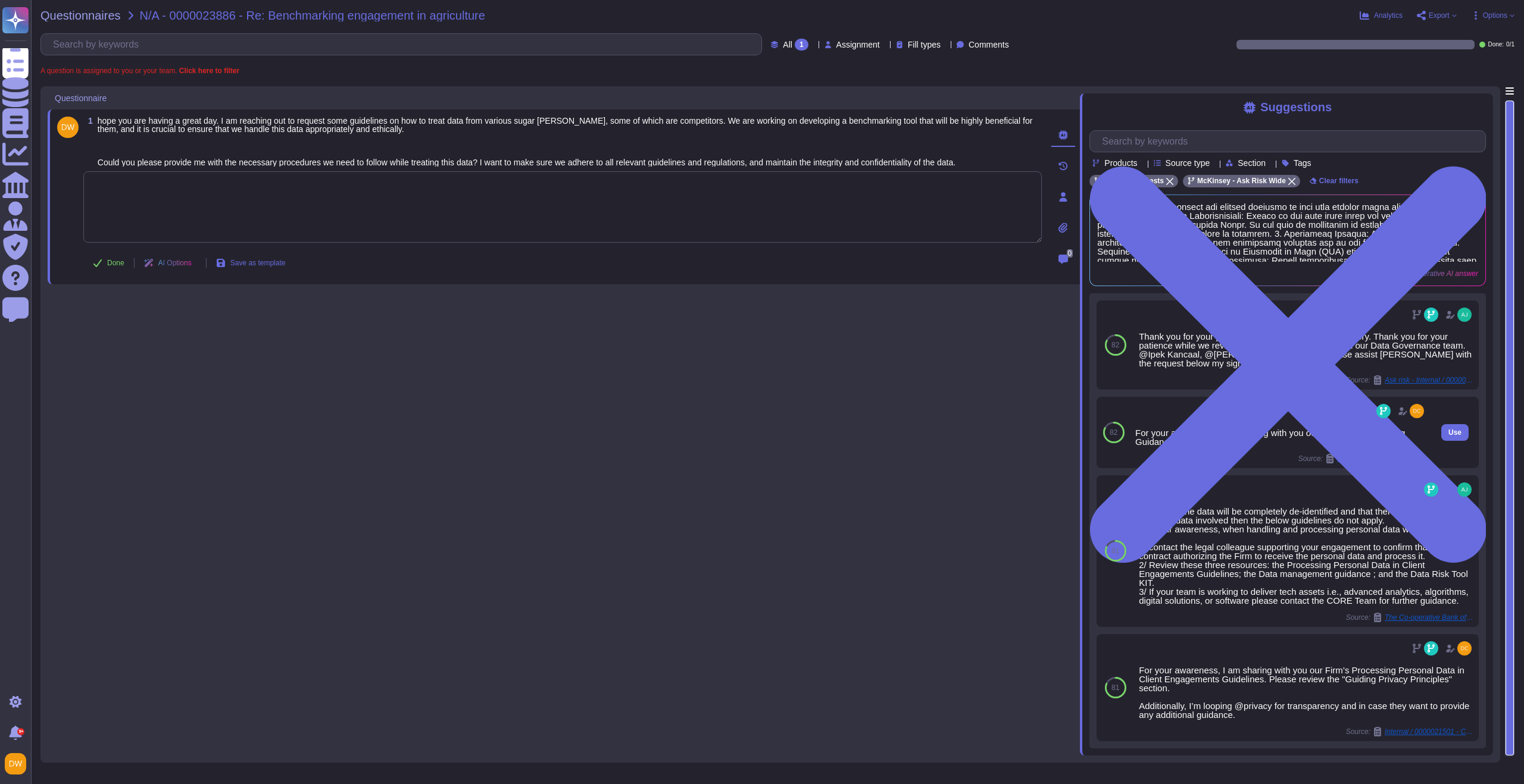
click at [1352, 462] on span "Internal / 0000020192 - Guidance on Using Client Data for Benchmarking – Talent…" at bounding box center [1382, 458] width 89 height 7
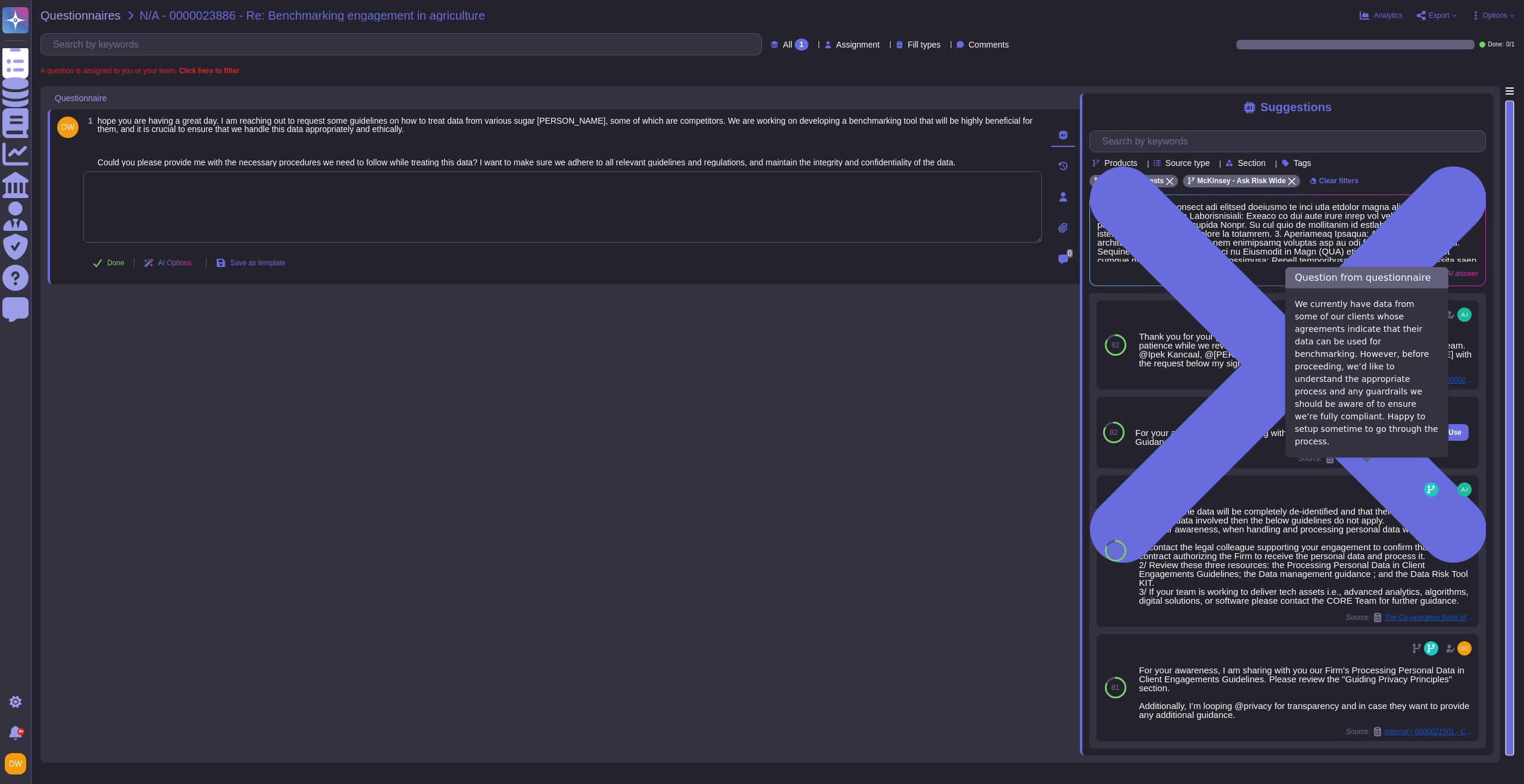
click at [1266, 463] on div "Source: Internal / 0000020192 - Guidance on Using Client Data for Benchmarking …" at bounding box center [1280, 459] width 291 height 10
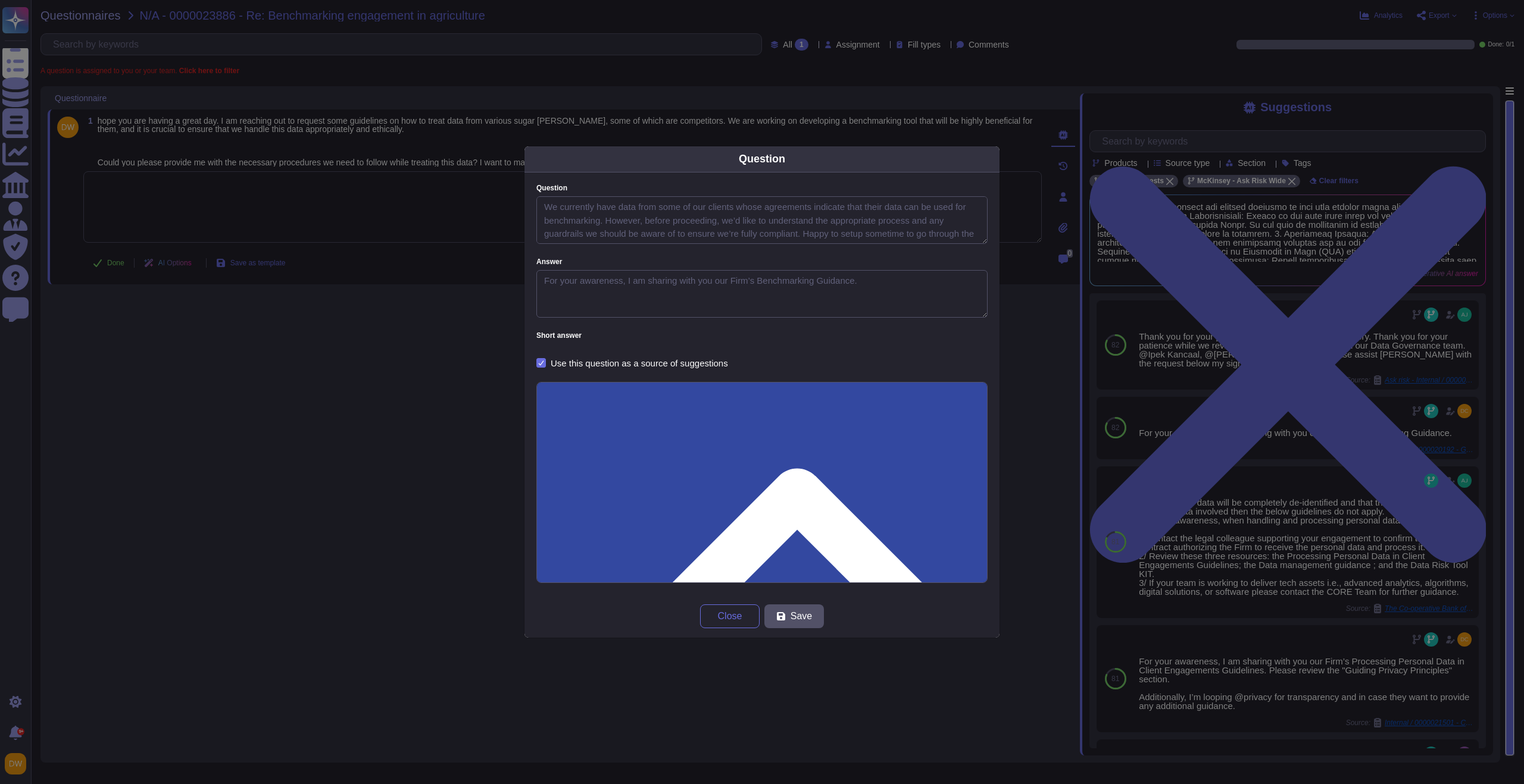
type textarea "We currently have data from some of our clients whose agreements indicate that …"
type textarea "For your awareness, I am sharing with you our Firm’s Benchmarking Guidance."
click at [1451, 436] on div "Question Question We currently have data from some of our clients whose agreeme…" at bounding box center [762, 392] width 1524 height 784
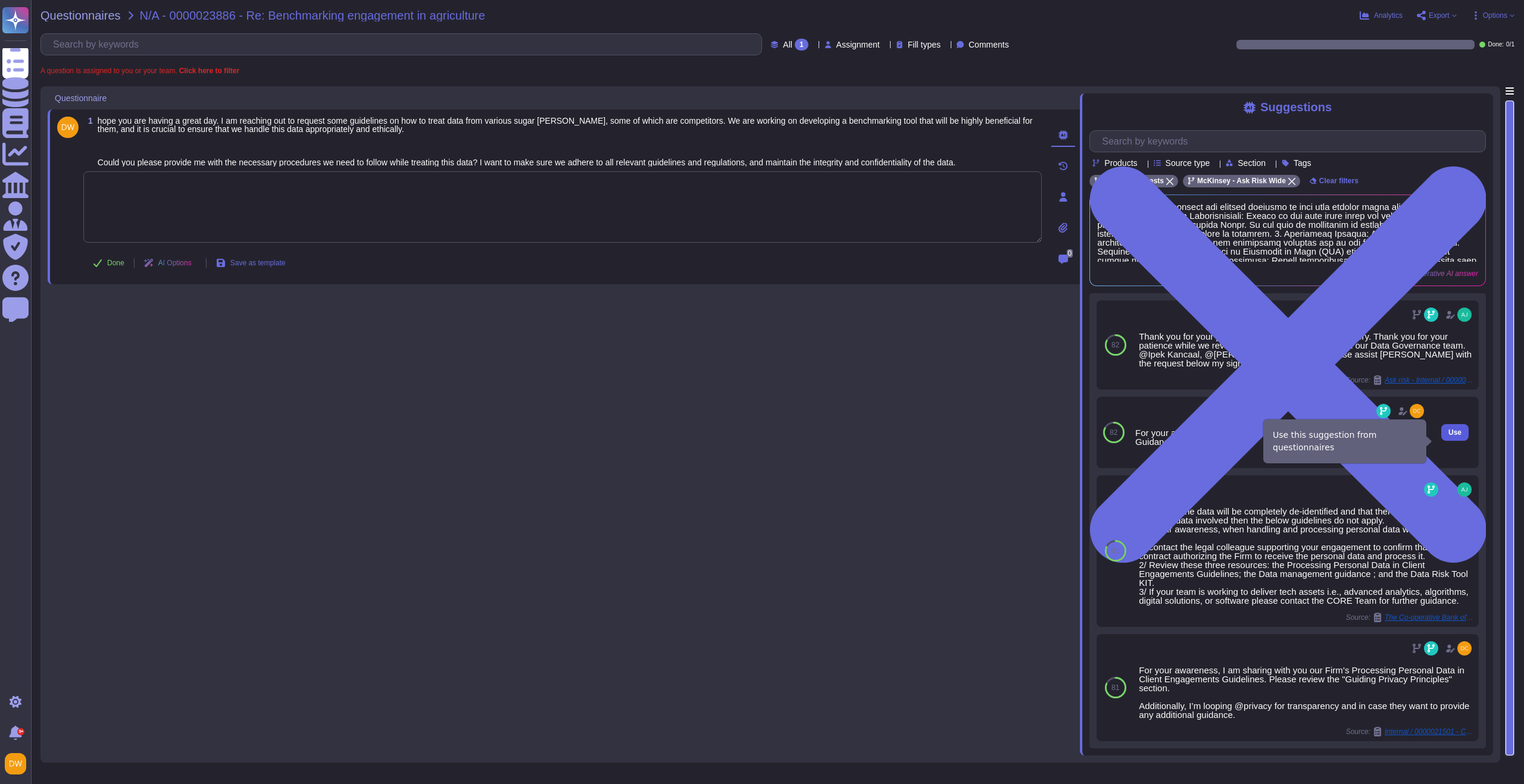
click at [1448, 441] on button "Use" at bounding box center [1455, 432] width 28 height 17
type textarea "For your awareness, I am sharing with you our Firm’s Benchmarking Guidance."
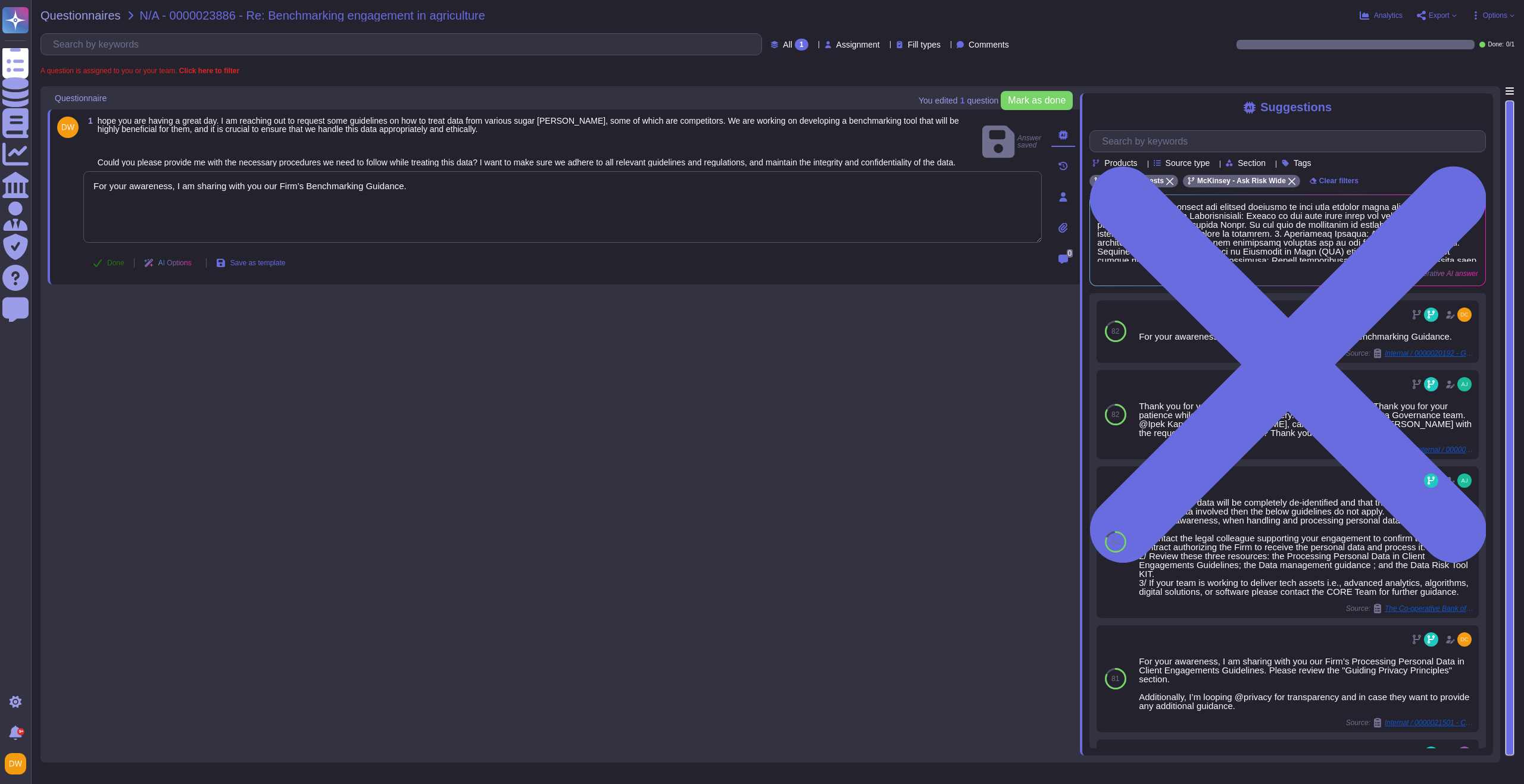
click at [111, 266] on span "Done" at bounding box center [115, 262] width 17 height 7
click at [91, 16] on span "Questionnaires" at bounding box center [80, 15] width 80 height 12
